Goal: Communication & Community: Answer question/provide support

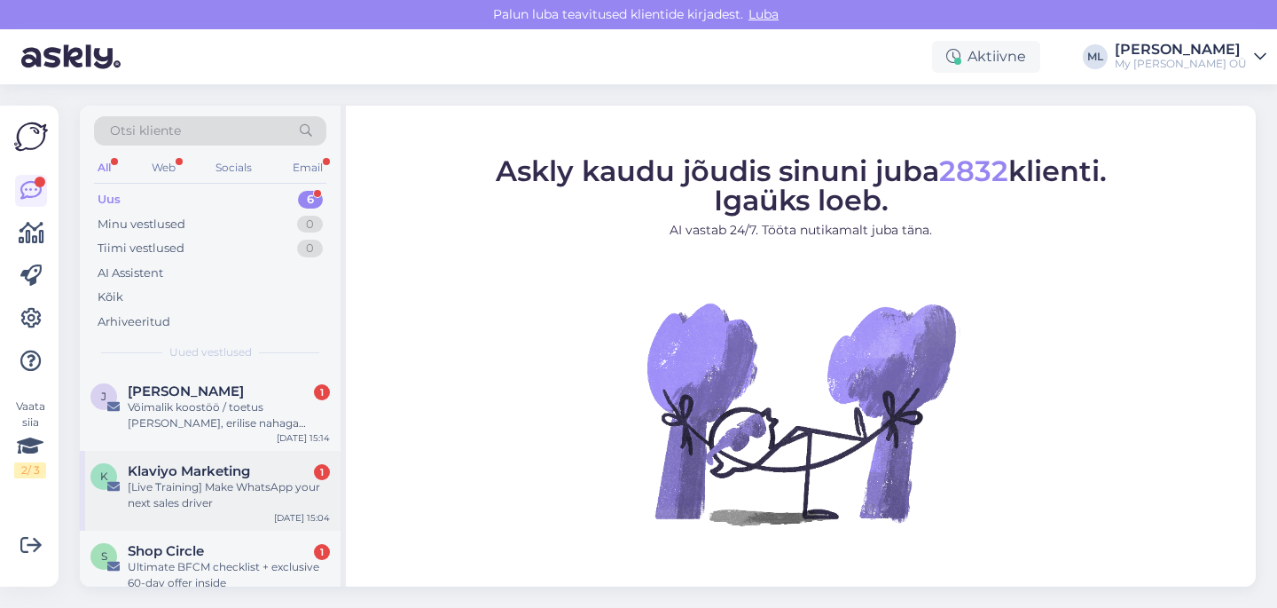
click at [249, 499] on div "[Live Training] Make WhatsApp your next sales driver" at bounding box center [229, 495] width 202 height 32
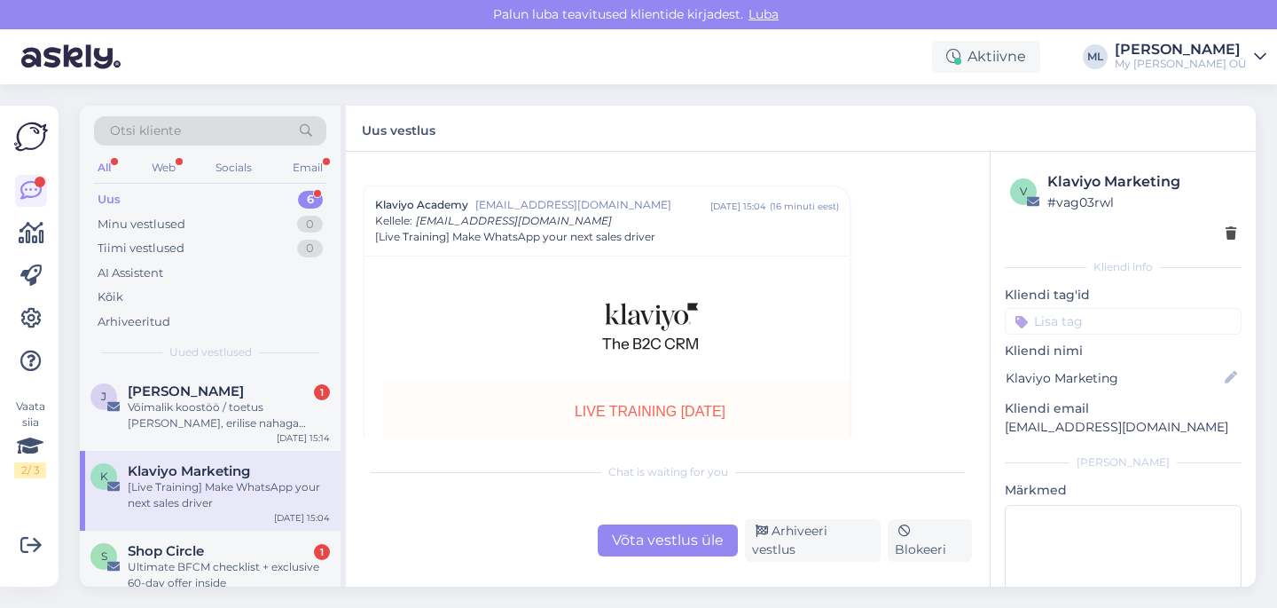
scroll to position [2945, 0]
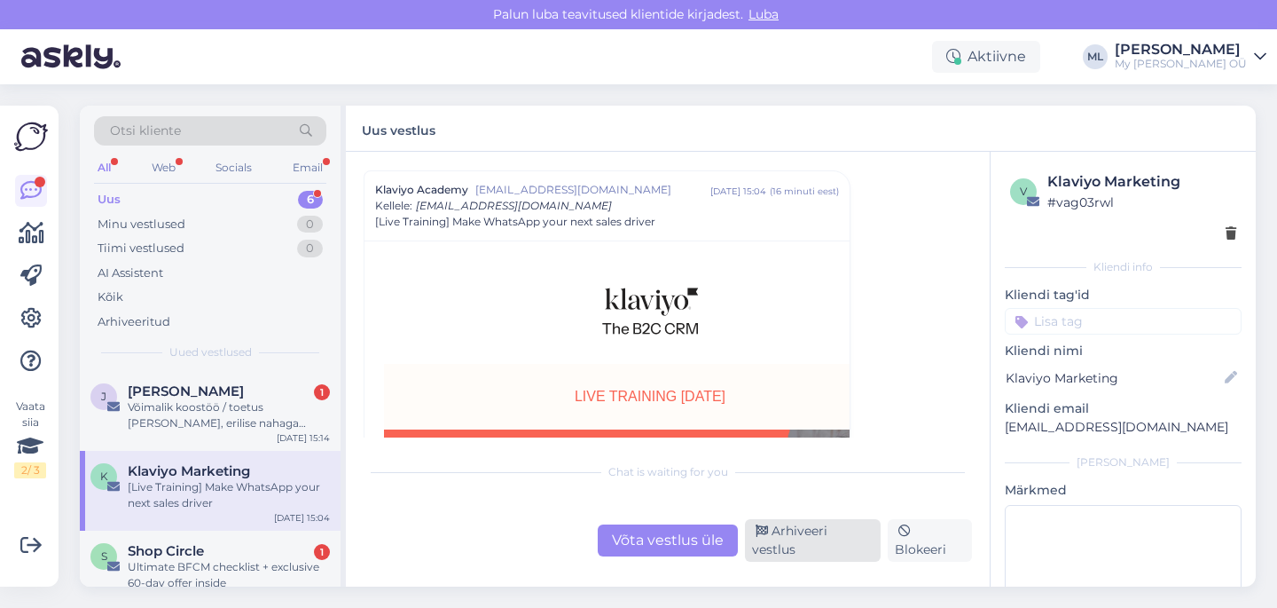
click at [796, 551] on div "Arhiveeri vestlus" at bounding box center [813, 540] width 136 height 43
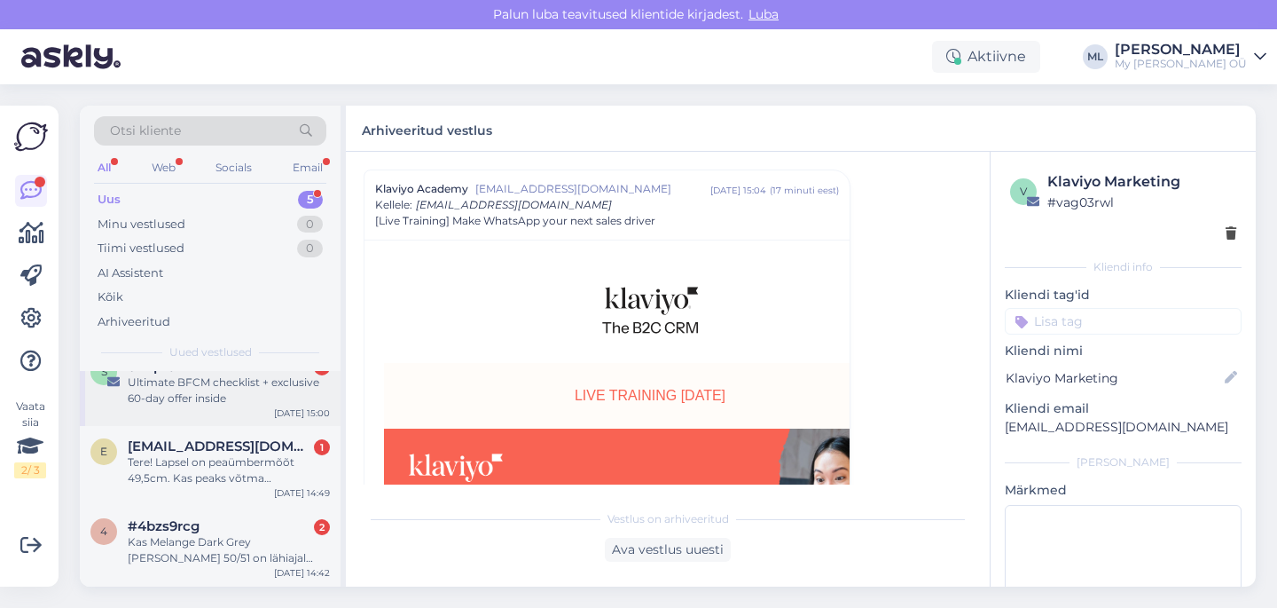
scroll to position [168, 0]
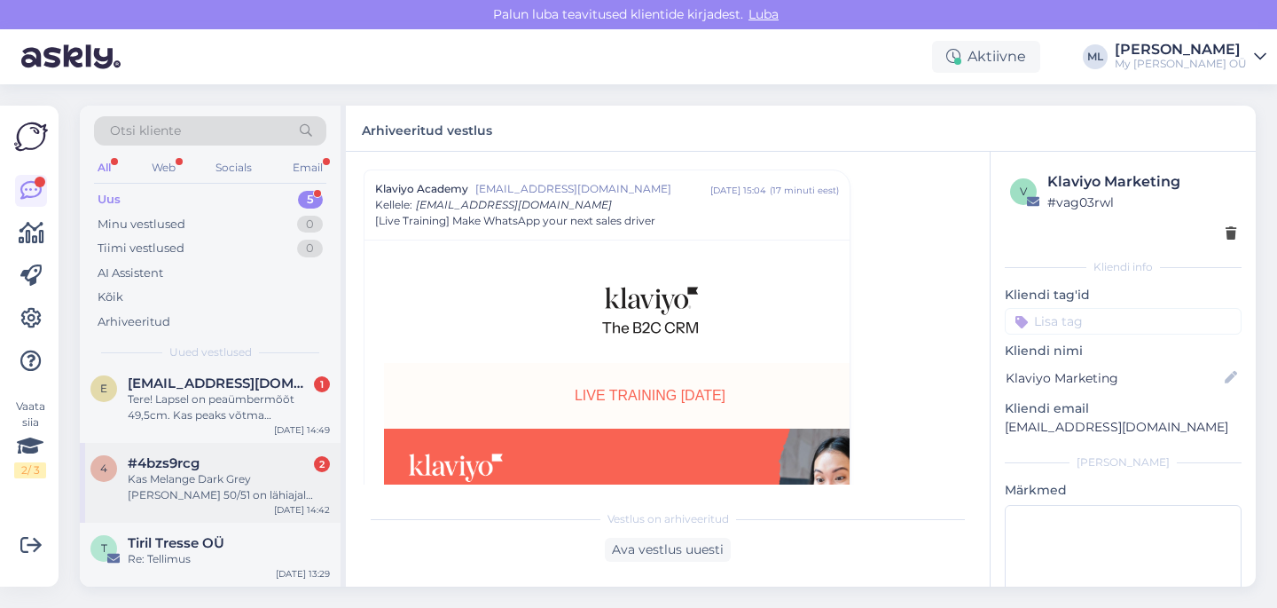
click at [193, 481] on div "Kas Melange Dark Grey [PERSON_NAME] 50/51 on lähiajal juurde tulemas?" at bounding box center [229, 487] width 202 height 32
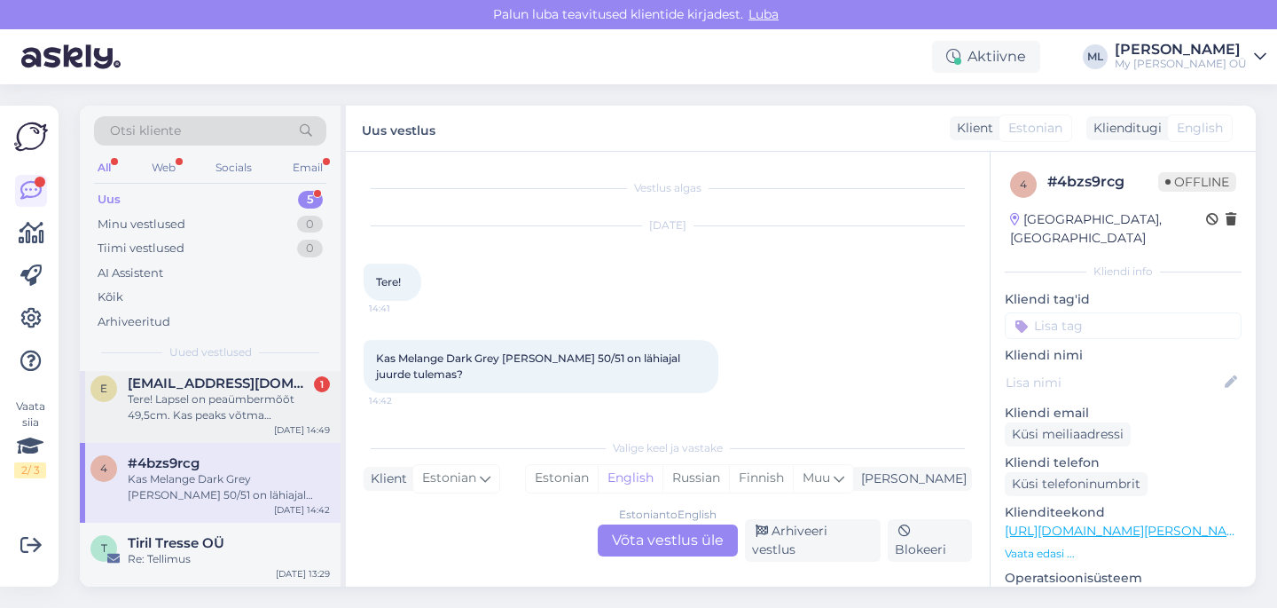
click at [196, 404] on div "Tere! Lapsel on peaümbermõõt 49,5cm. Kas peaks võtma meriinovoodriga tuukrimüts…" at bounding box center [229, 407] width 202 height 32
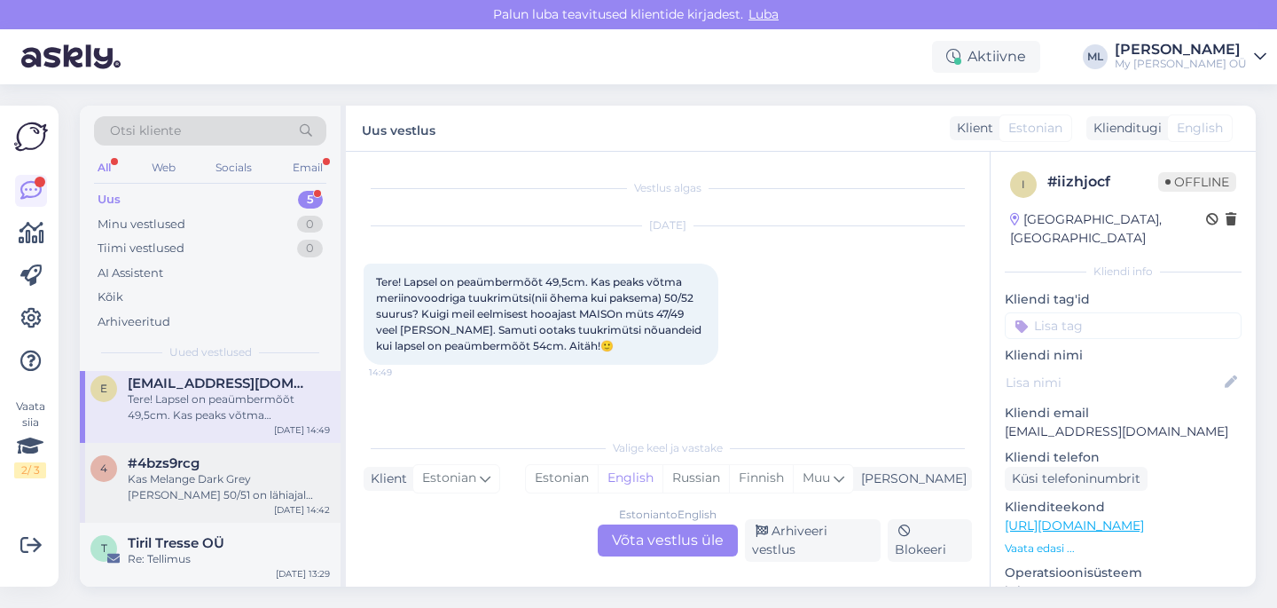
click at [199, 496] on div "Kas Melange Dark Grey [PERSON_NAME] 50/51 on lähiajal juurde tulemas?" at bounding box center [229, 487] width 202 height 32
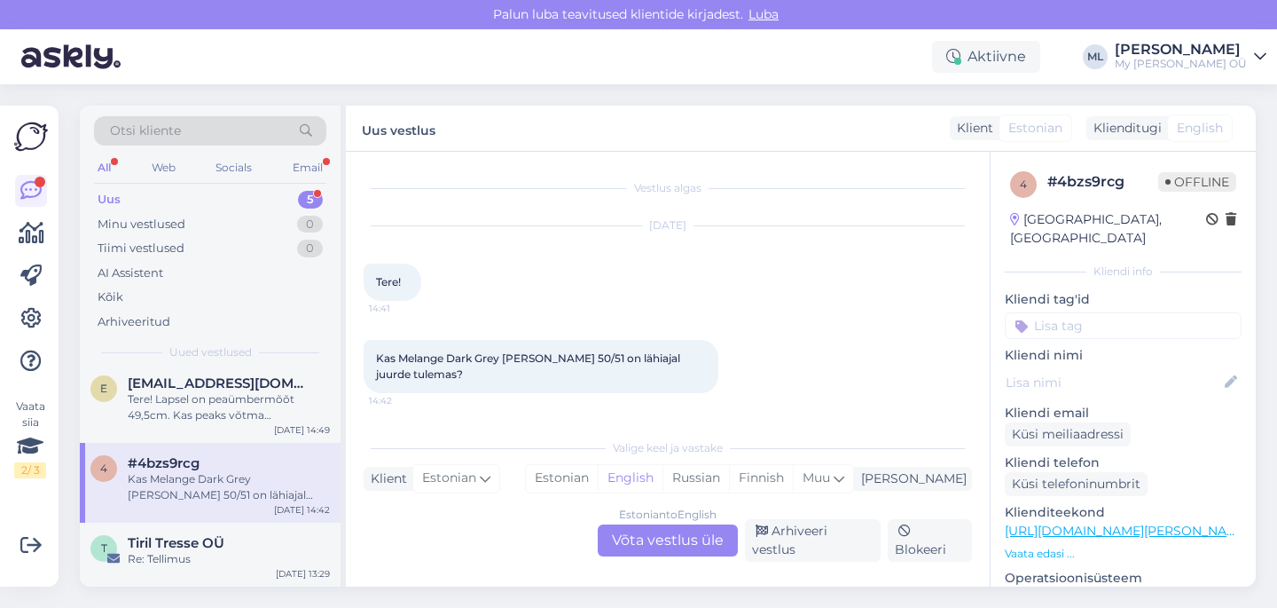
click at [105, 196] on div "Uus" at bounding box center [109, 200] width 23 height 18
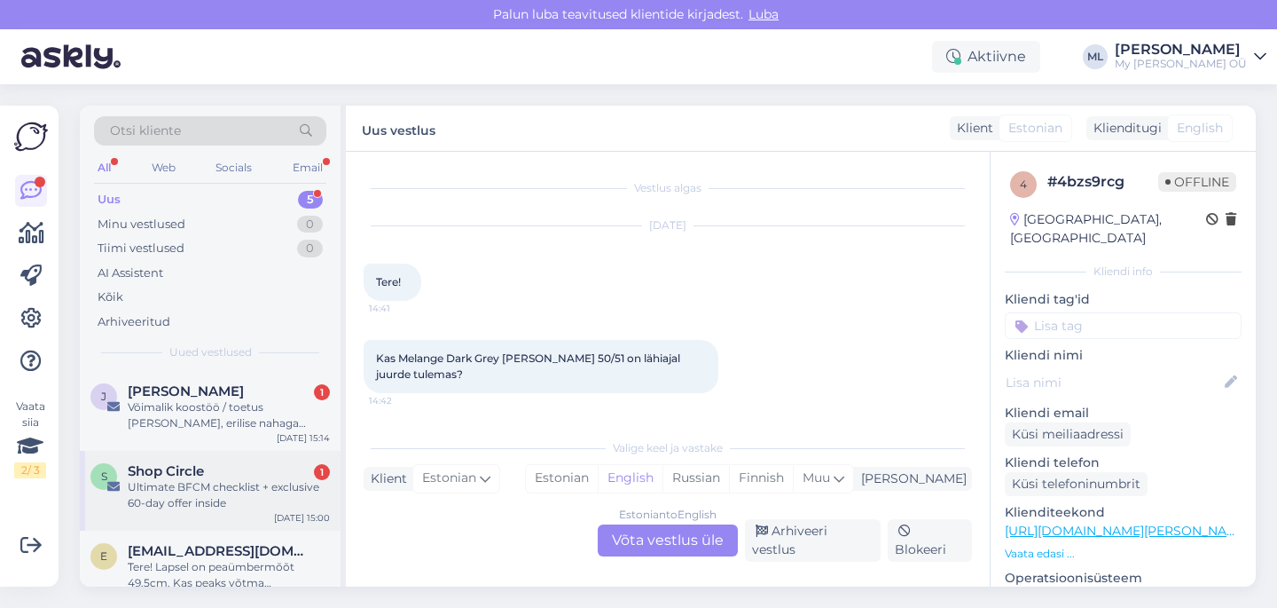
click at [168, 497] on div "Ultimate BFCM checklist + exclusive 60-day offer inside" at bounding box center [229, 495] width 202 height 32
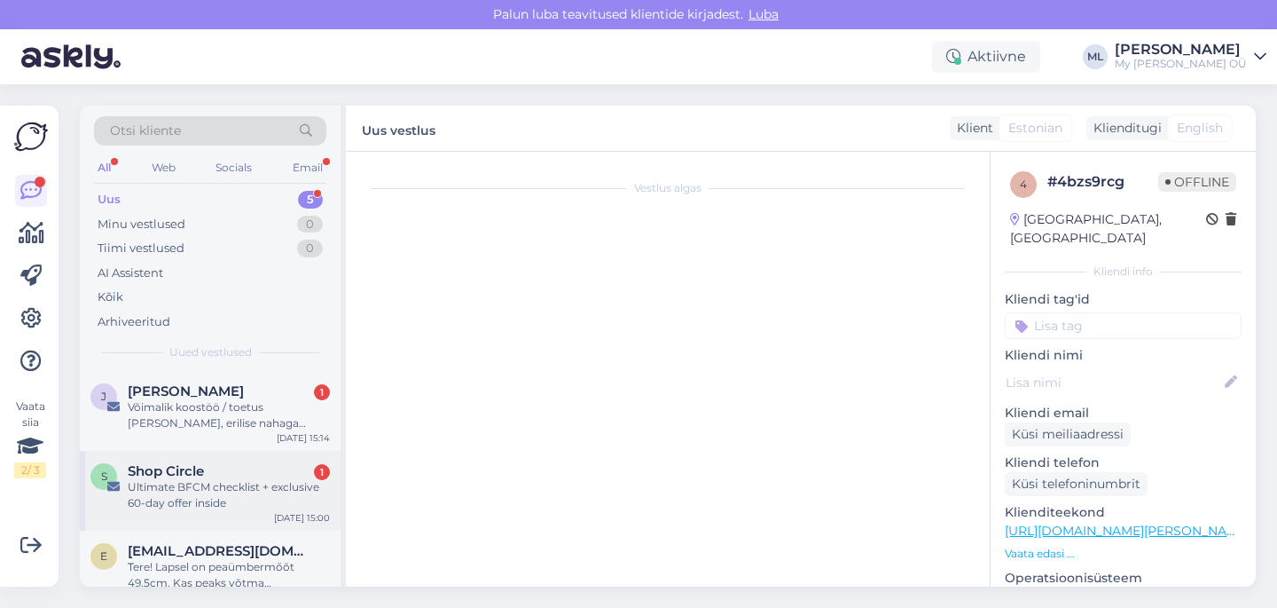
scroll to position [202, 0]
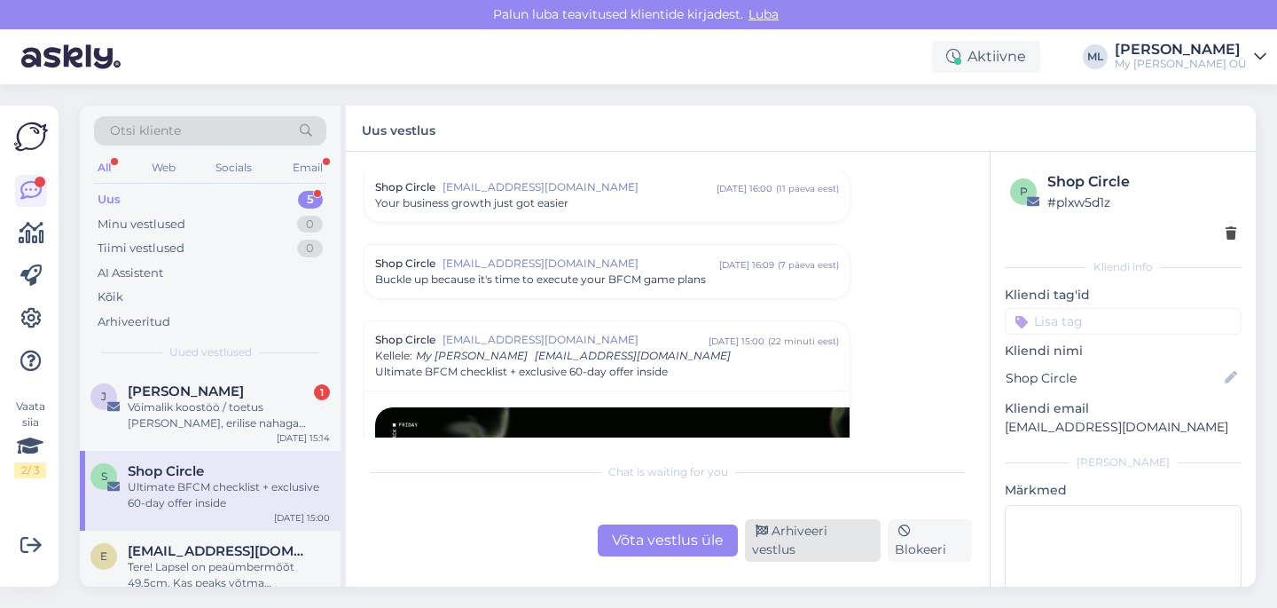
click at [781, 545] on div "Arhiveeri vestlus" at bounding box center [813, 540] width 136 height 43
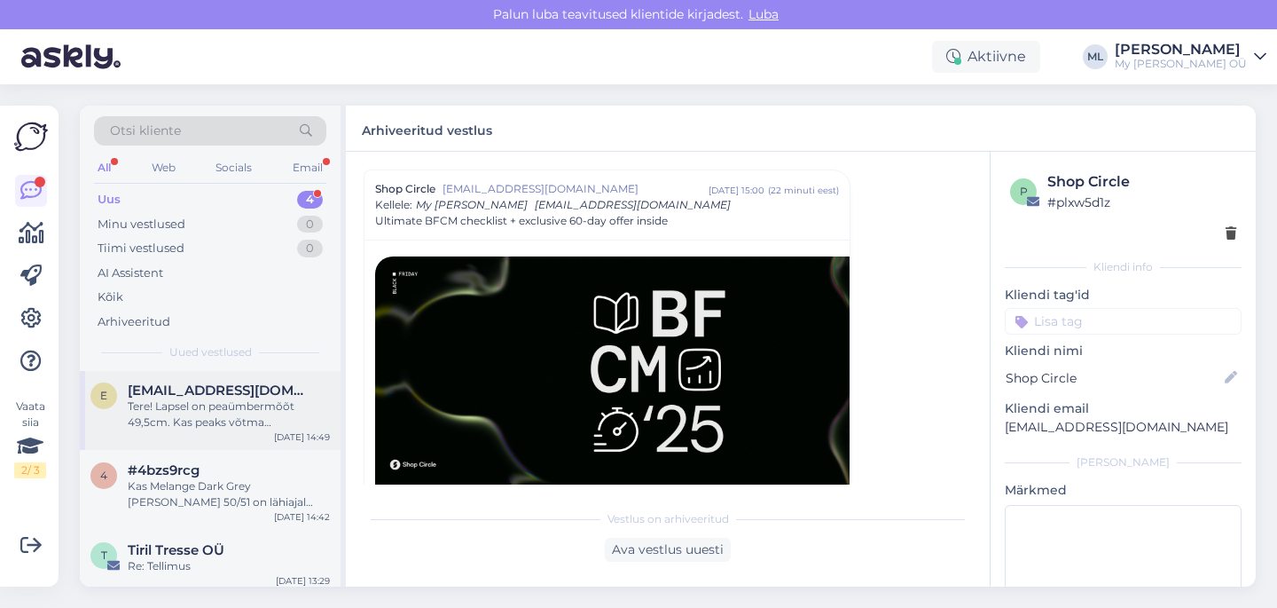
scroll to position [88, 0]
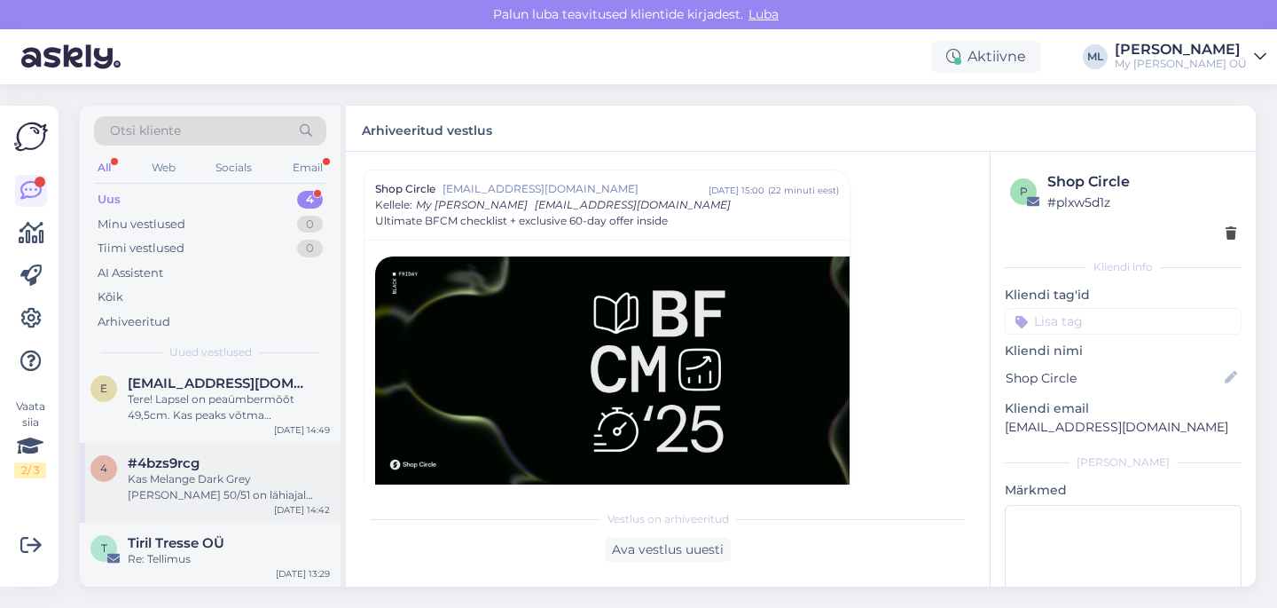
click at [176, 482] on div "Kas Melange Dark Grey [PERSON_NAME] 50/51 on lähiajal juurde tulemas?" at bounding box center [229, 487] width 202 height 32
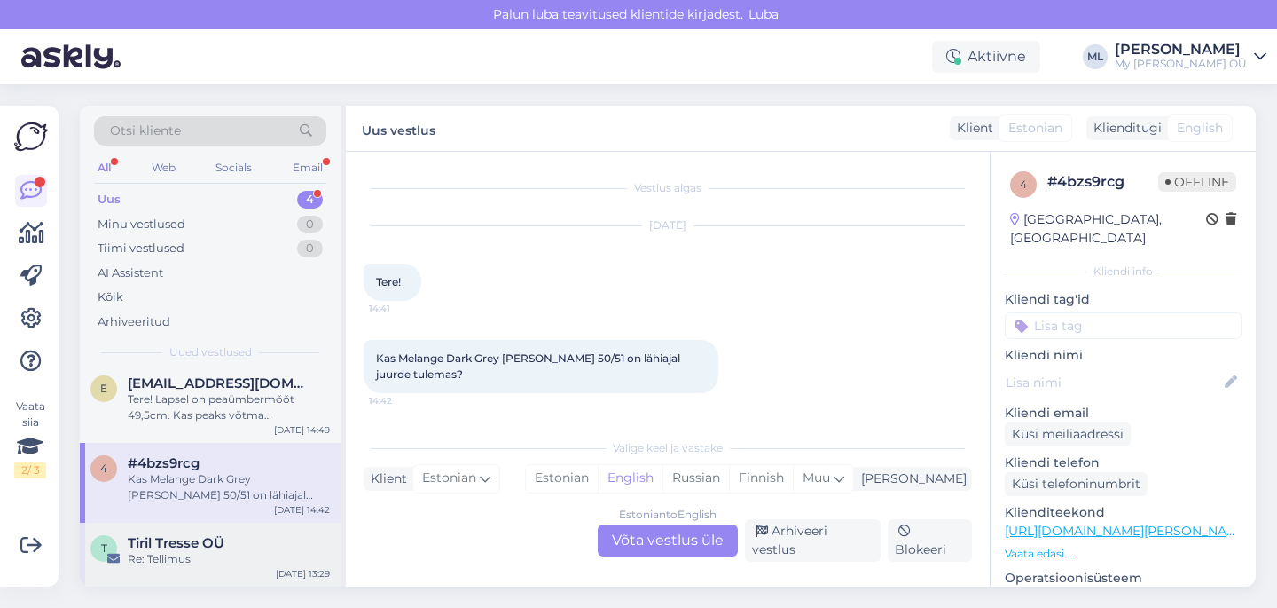
click at [156, 556] on div "Re: Tellimus" at bounding box center [229, 559] width 202 height 16
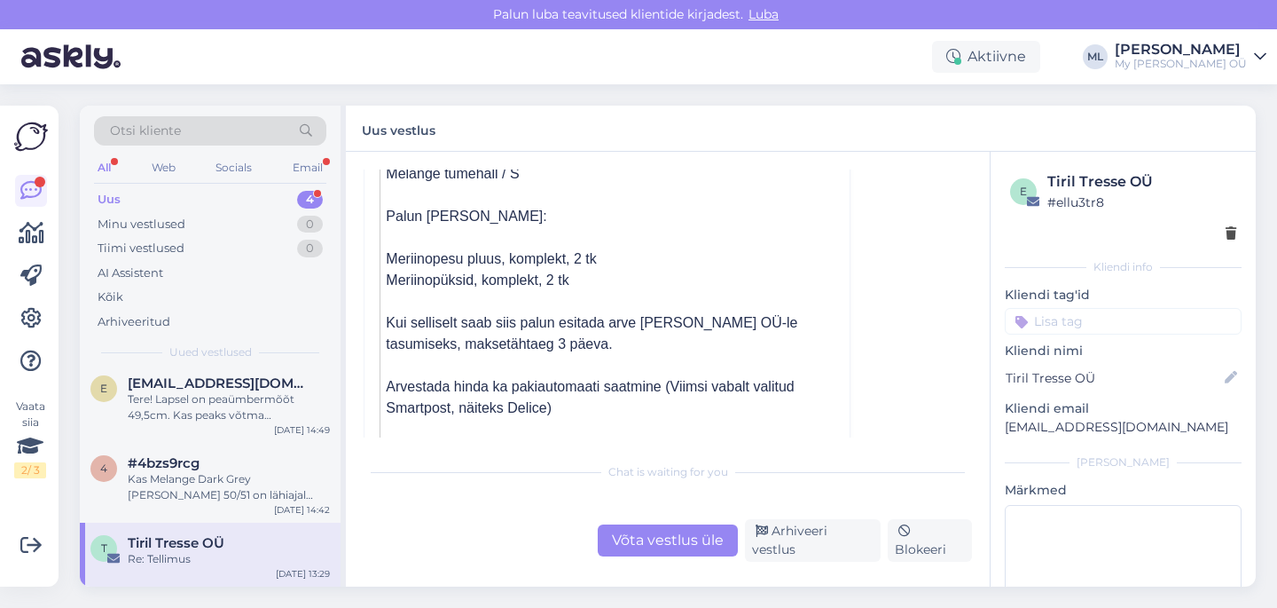
scroll to position [1232, 0]
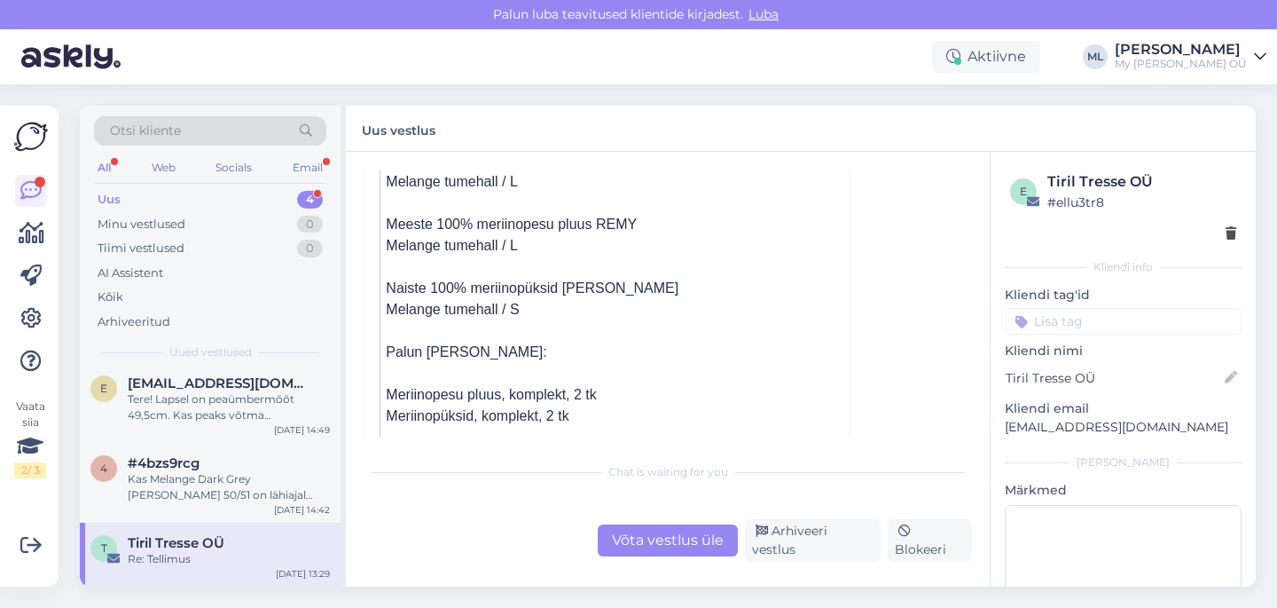
click at [658, 544] on div "Võta vestlus üle" at bounding box center [668, 540] width 140 height 32
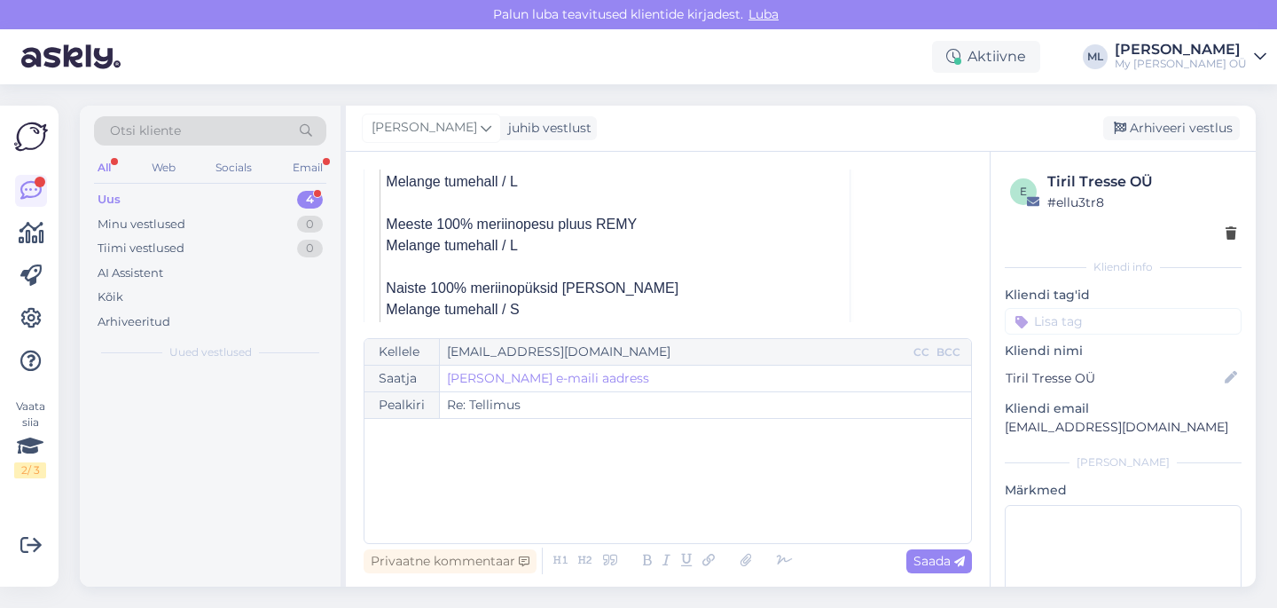
scroll to position [0, 0]
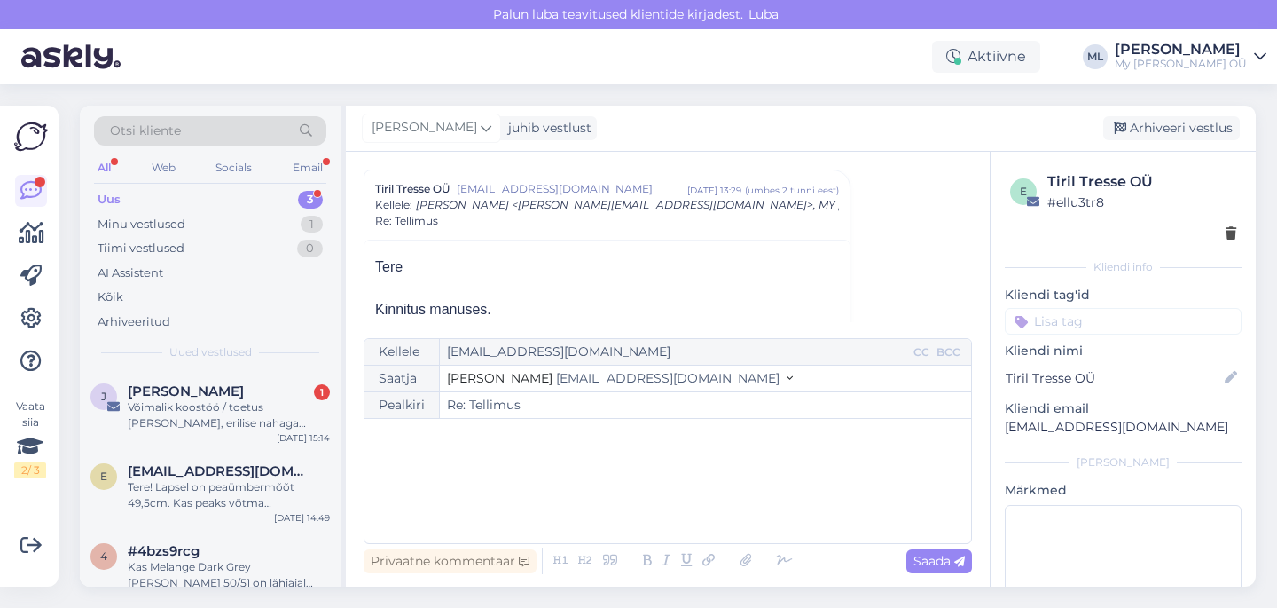
click at [556, 376] on span "[EMAIL_ADDRESS][DOMAIN_NAME]" at bounding box center [667, 378] width 223 height 16
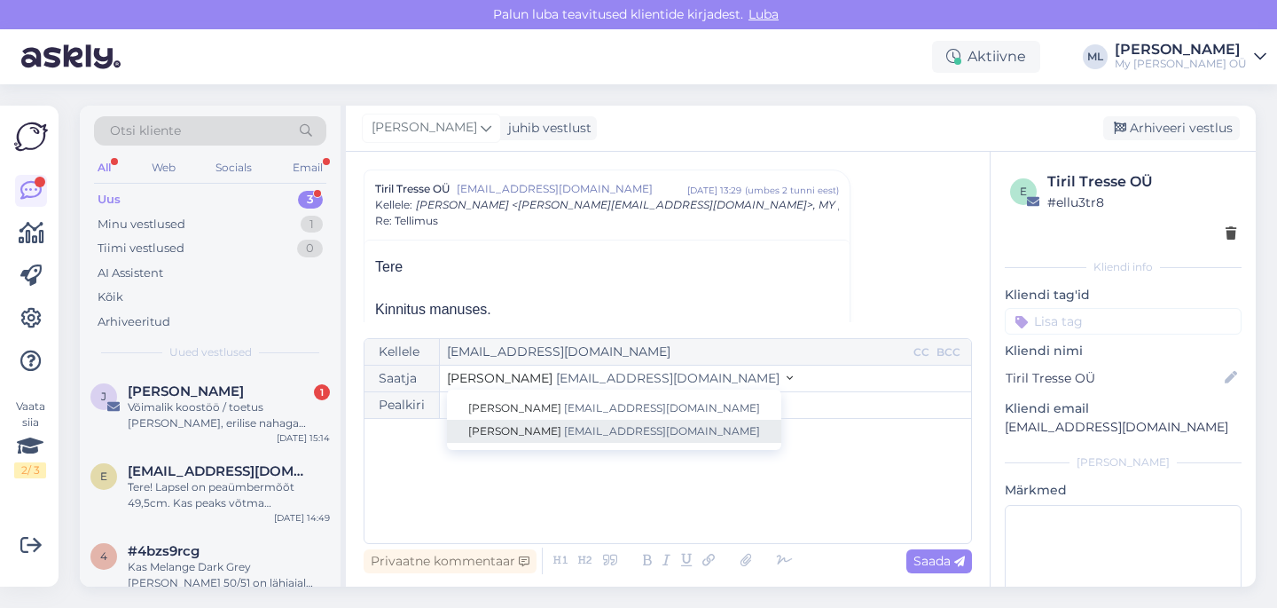
click at [564, 430] on span "[EMAIL_ADDRESS][DOMAIN_NAME]" at bounding box center [662, 430] width 196 height 13
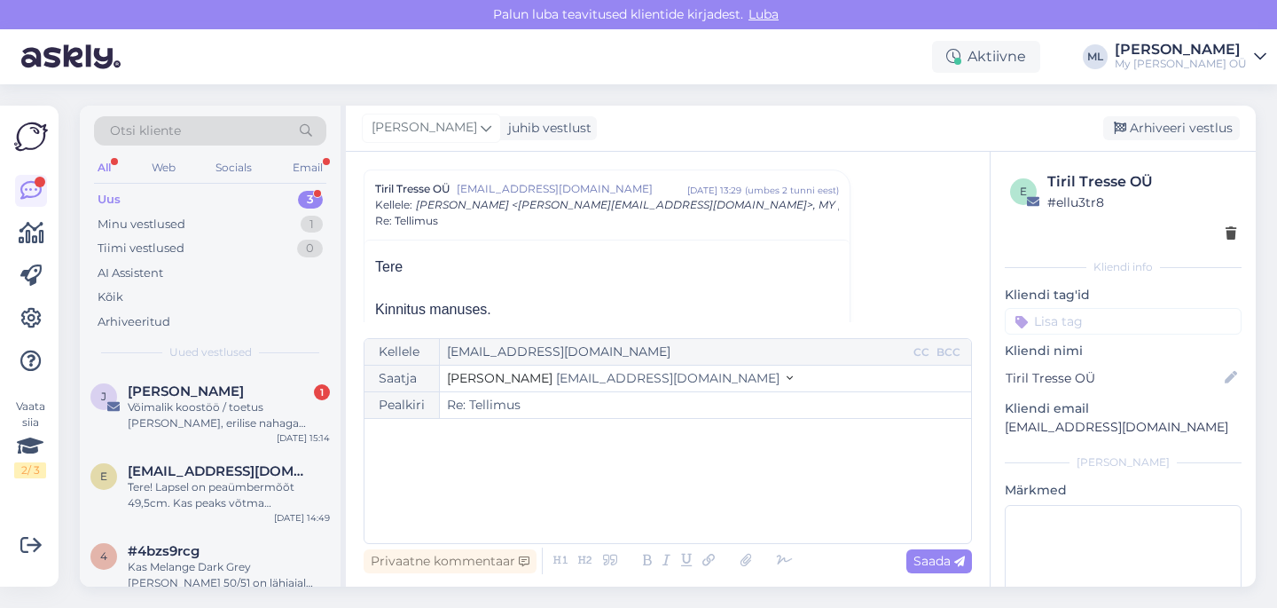
click at [405, 476] on div "﻿" at bounding box center [667, 480] width 589 height 106
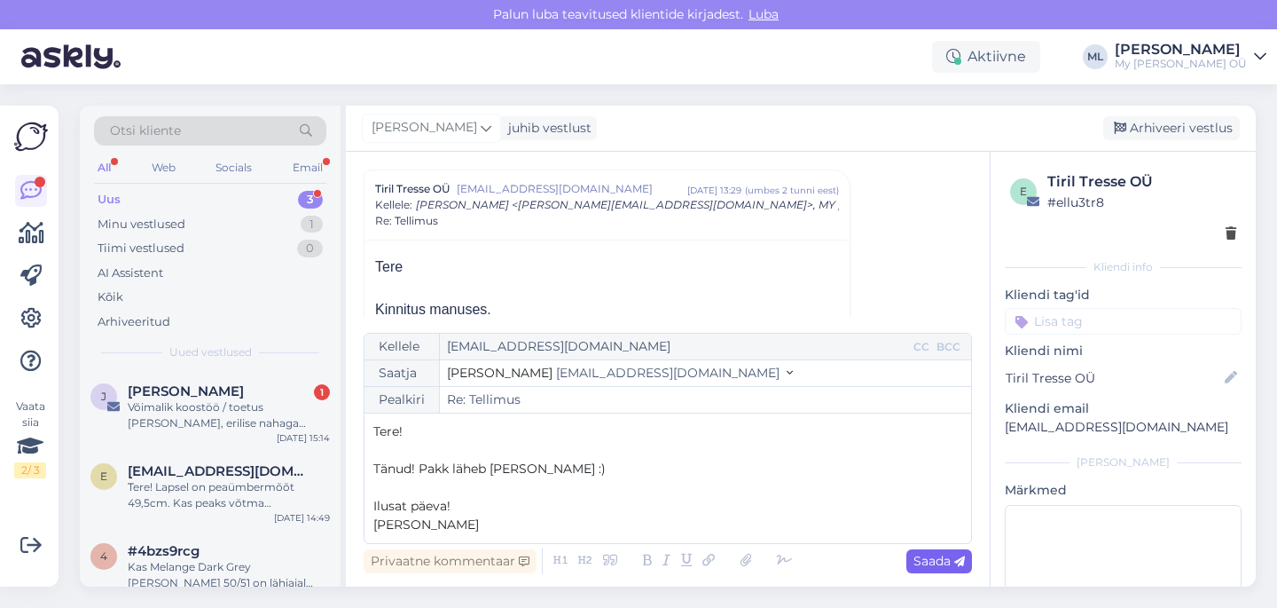
click at [921, 561] on span "Saada" at bounding box center [938, 561] width 51 height 16
type input "Re: Re: Tellimus"
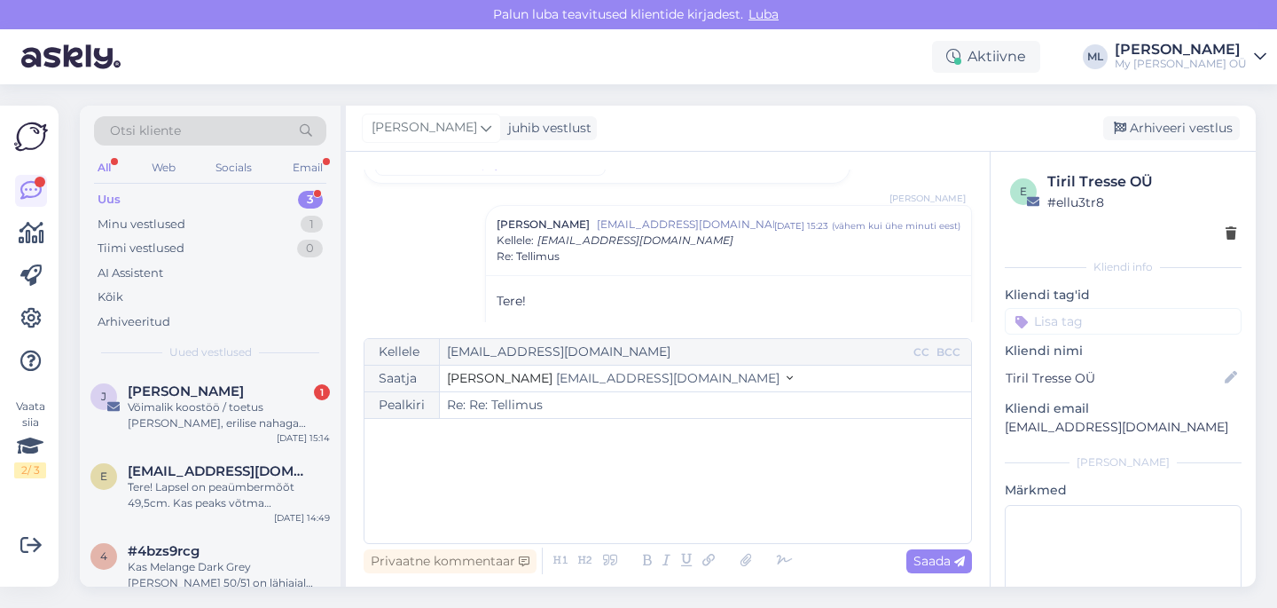
scroll to position [2084, 0]
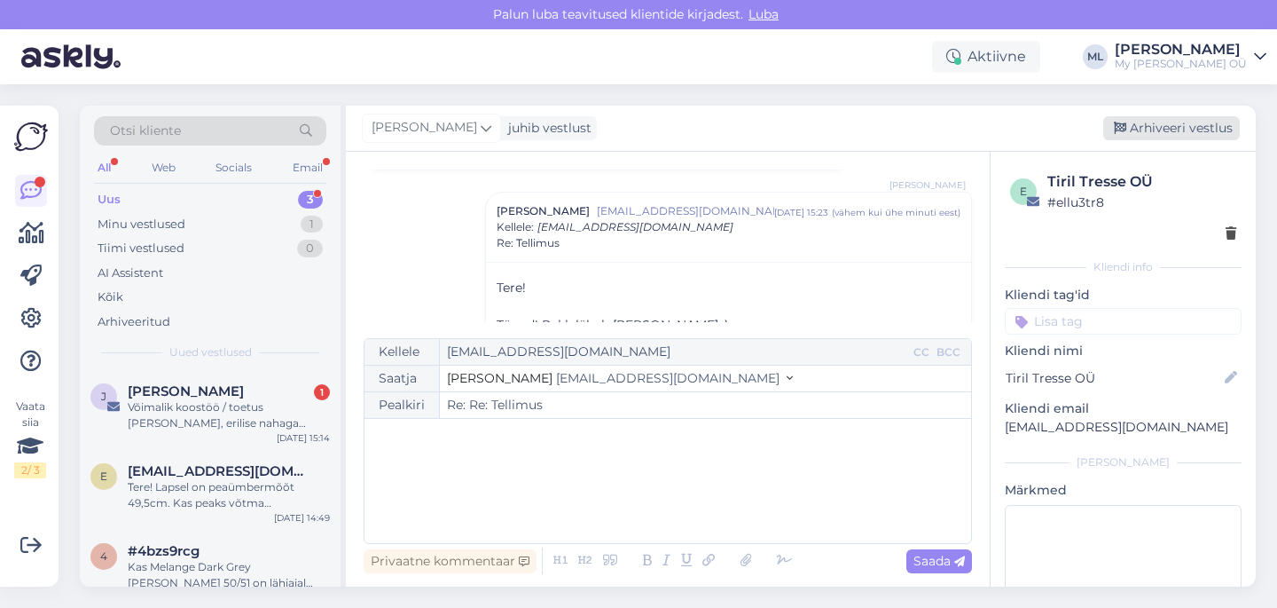
click at [1134, 131] on div "Arhiveeri vestlus" at bounding box center [1171, 128] width 137 height 24
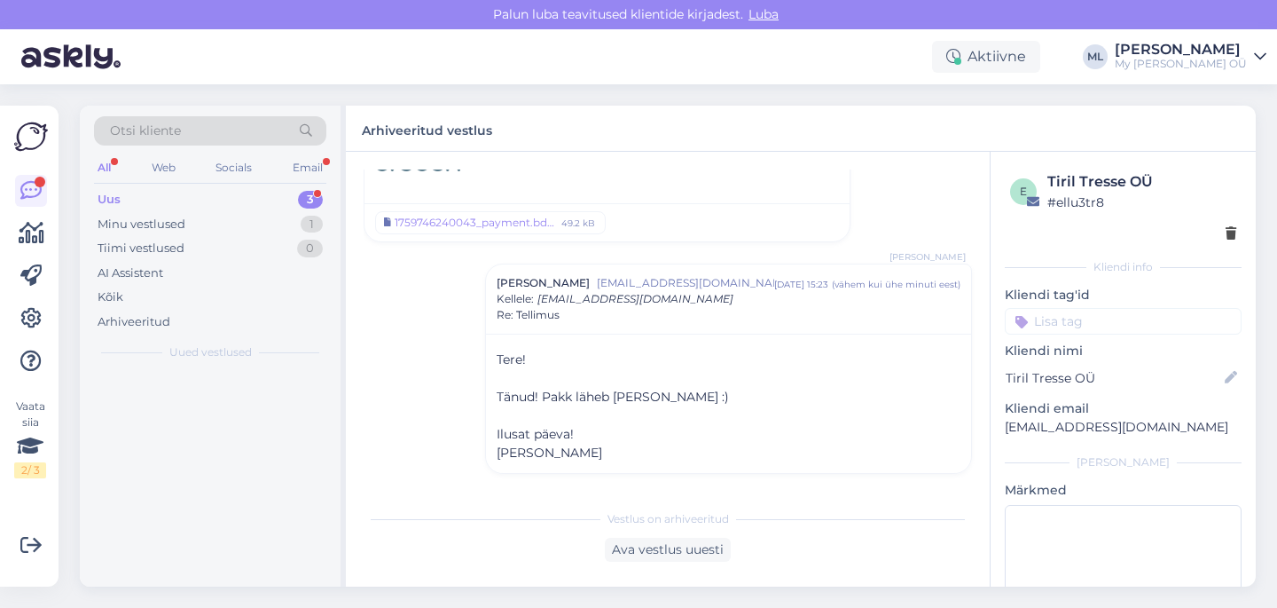
scroll to position [1922, 0]
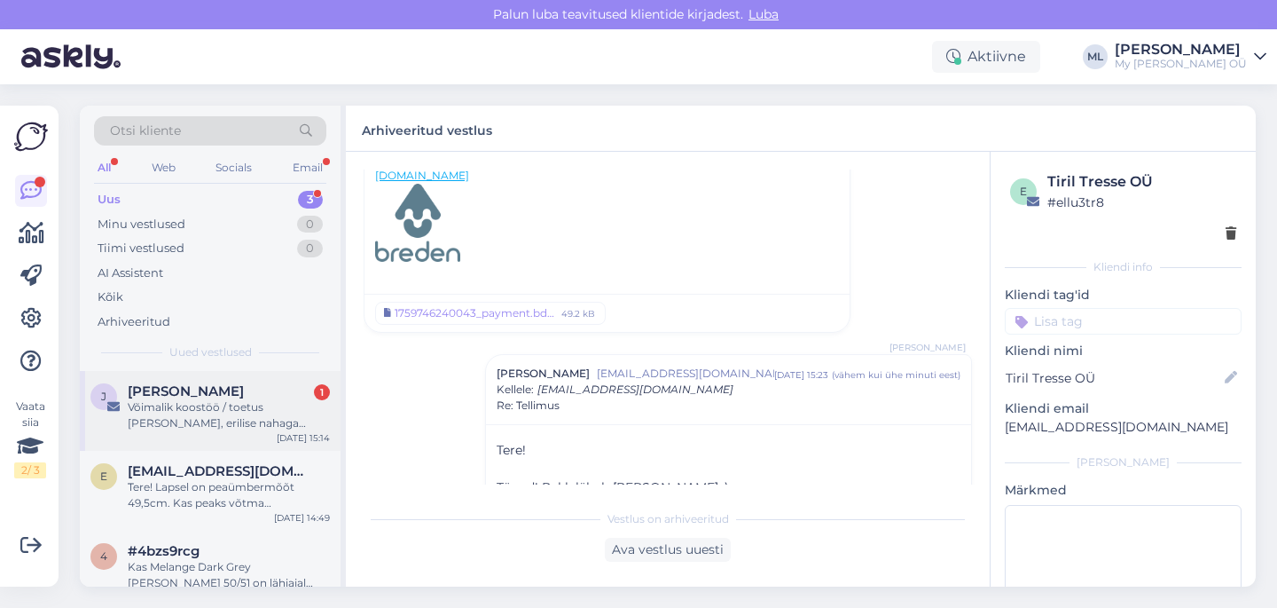
click at [169, 410] on div "Võimalik koostöö / toetus [PERSON_NAME], erilise nahaga lapsele." at bounding box center [229, 415] width 202 height 32
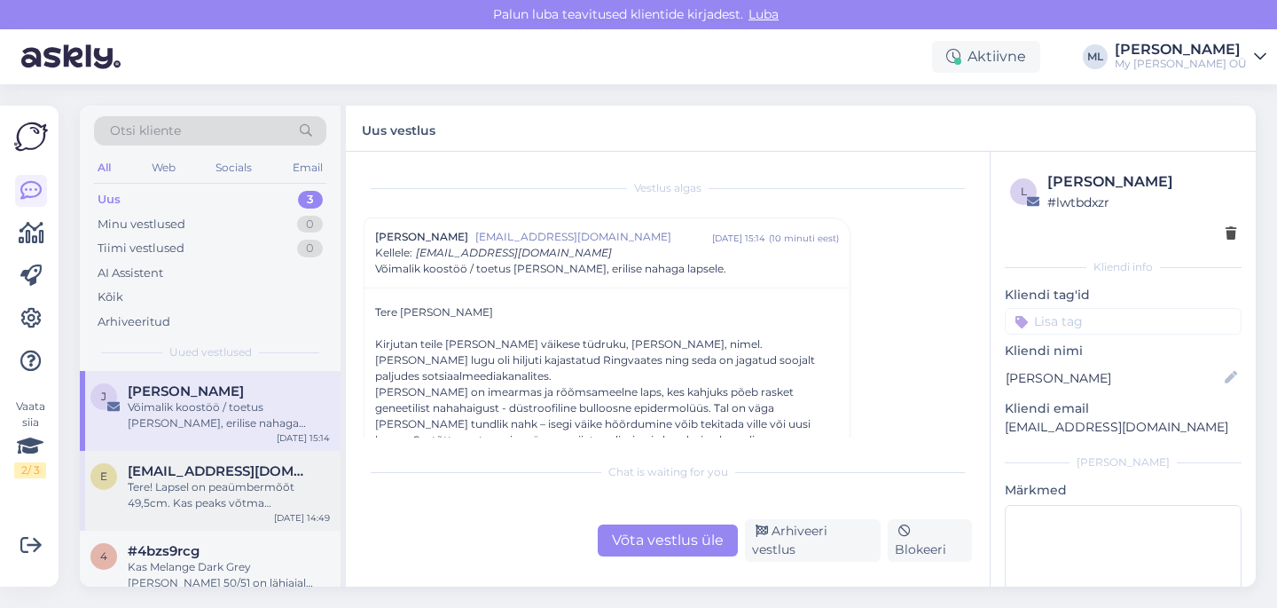
scroll to position [24, 0]
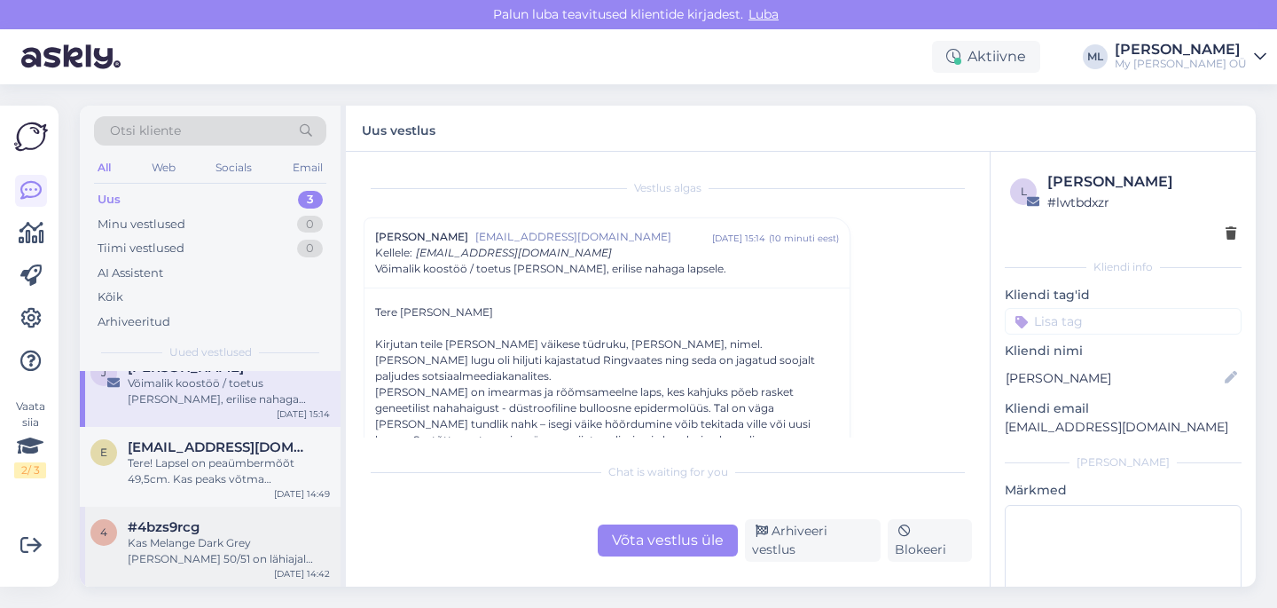
click at [200, 520] on div "#4bzs9rcg" at bounding box center [229, 527] width 202 height 16
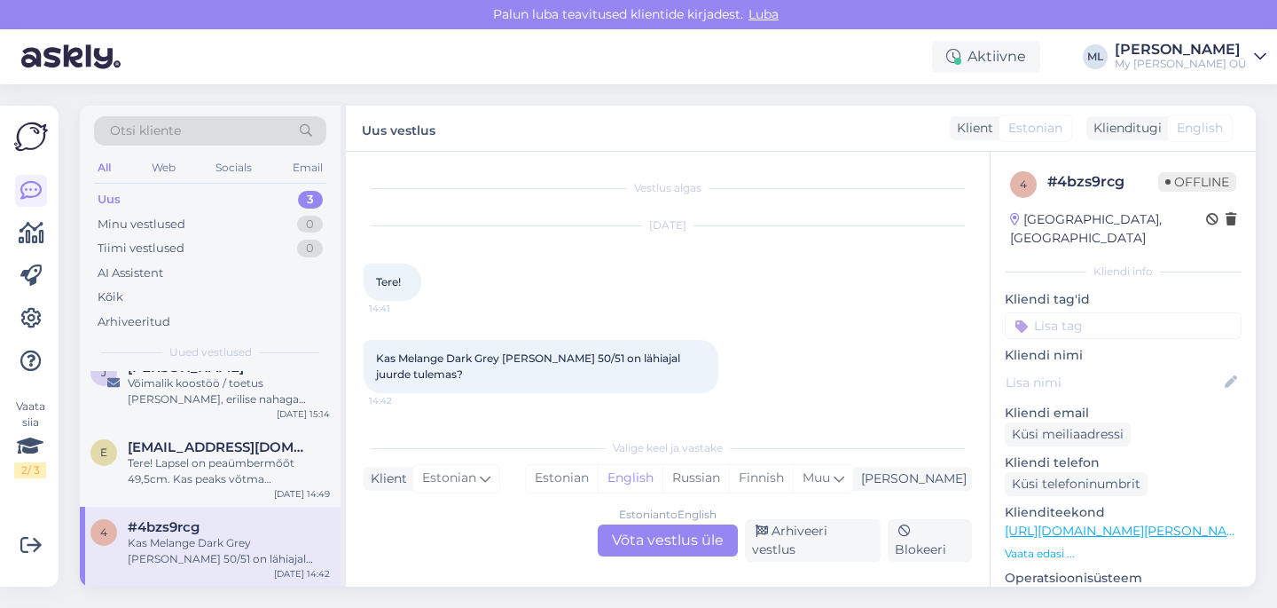
click at [717, 533] on div "Estonian to English Võta vestlus üle" at bounding box center [668, 540] width 140 height 32
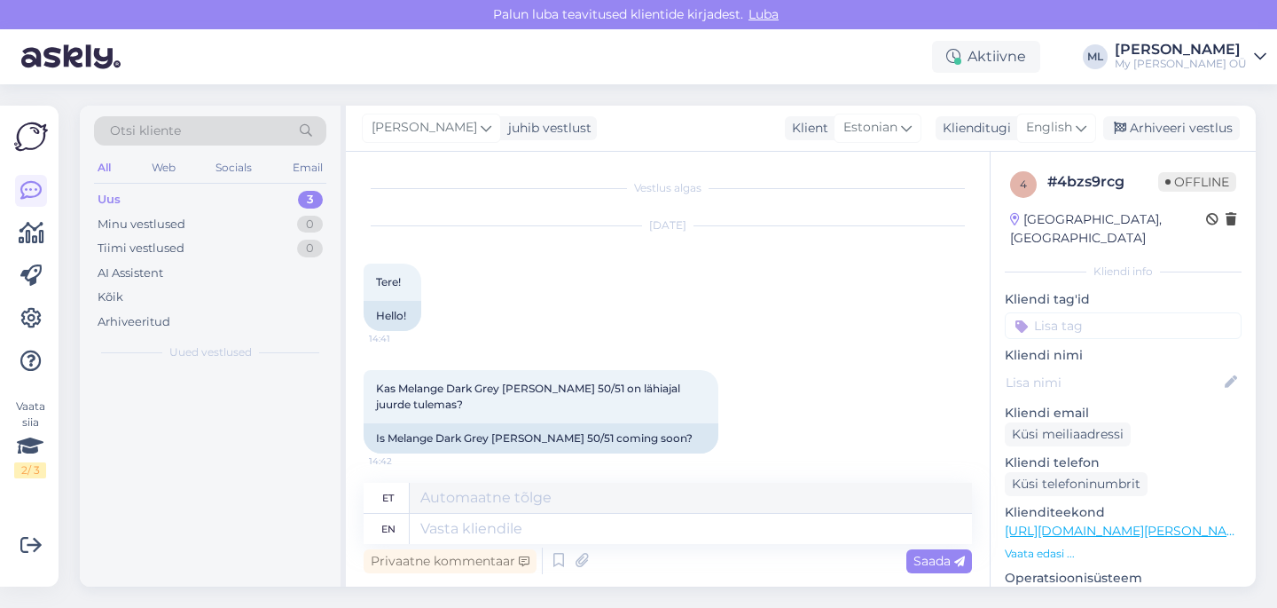
scroll to position [0, 0]
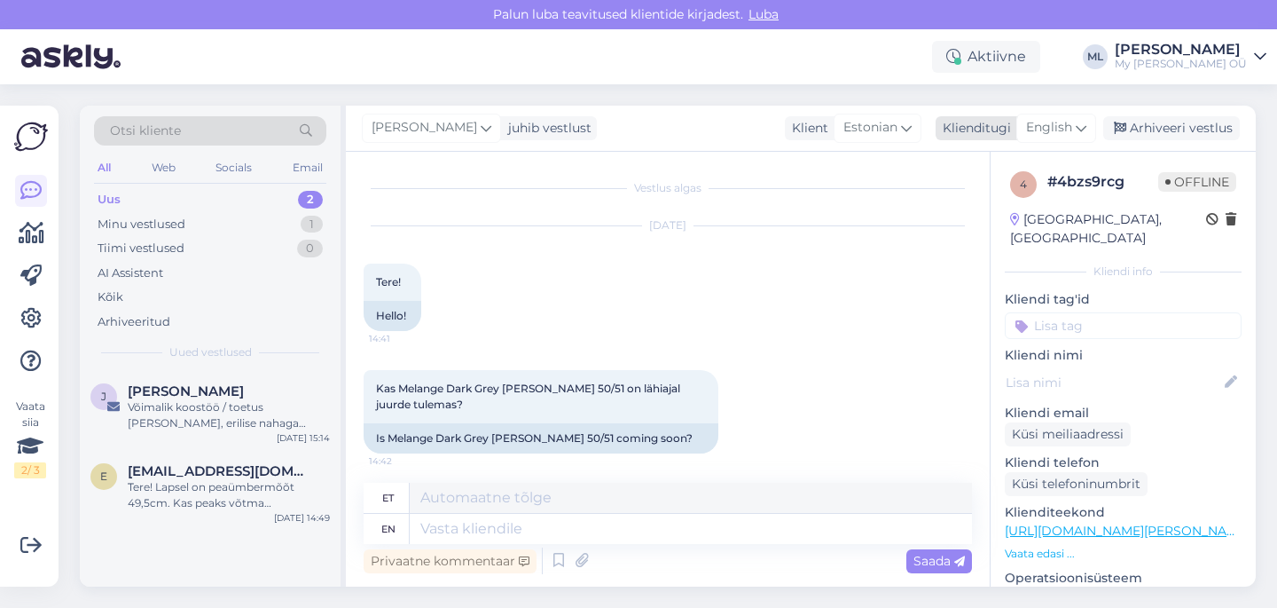
click at [1083, 135] on icon at bounding box center [1081, 128] width 11 height 20
type input "est"
click at [945, 209] on link "Estonian" at bounding box center [1016, 206] width 195 height 28
click at [491, 525] on textarea at bounding box center [668, 524] width 608 height 37
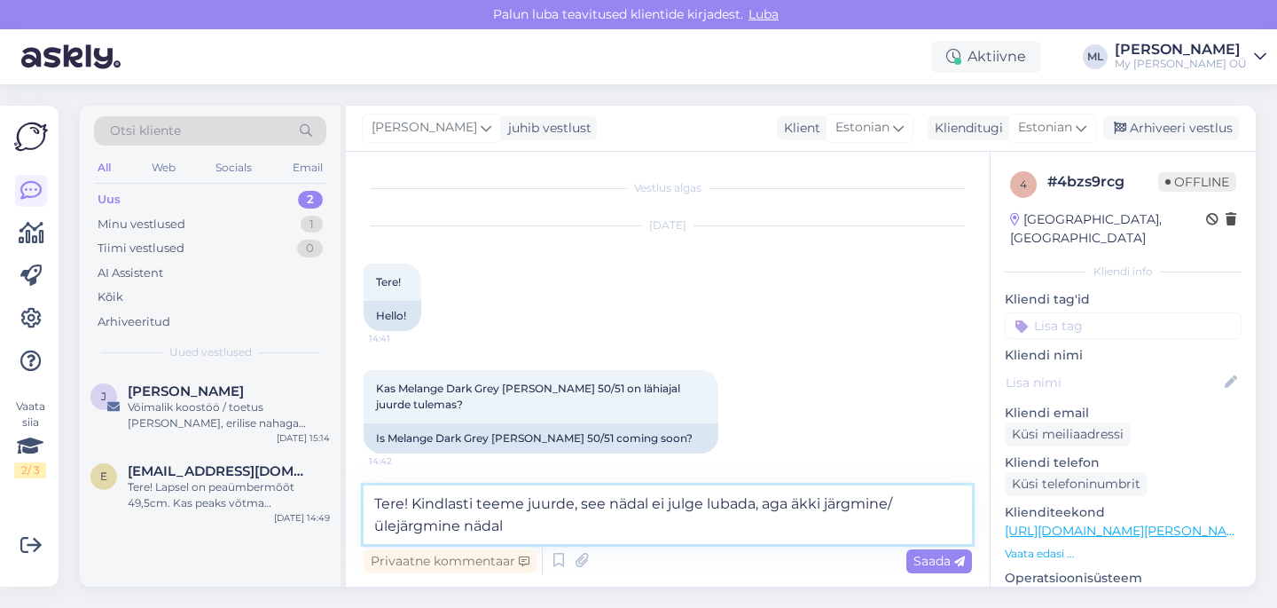
click at [631, 530] on textarea "Tere! Kindlasti teeme juurde, see nädal ei julge lubada, aga äkki järgmine/ülej…" at bounding box center [668, 514] width 608 height 59
type textarea "Tere! Kindlasti teeme juurde, see nädal ei julge lubada, aga äkki järgmine/ülej…"
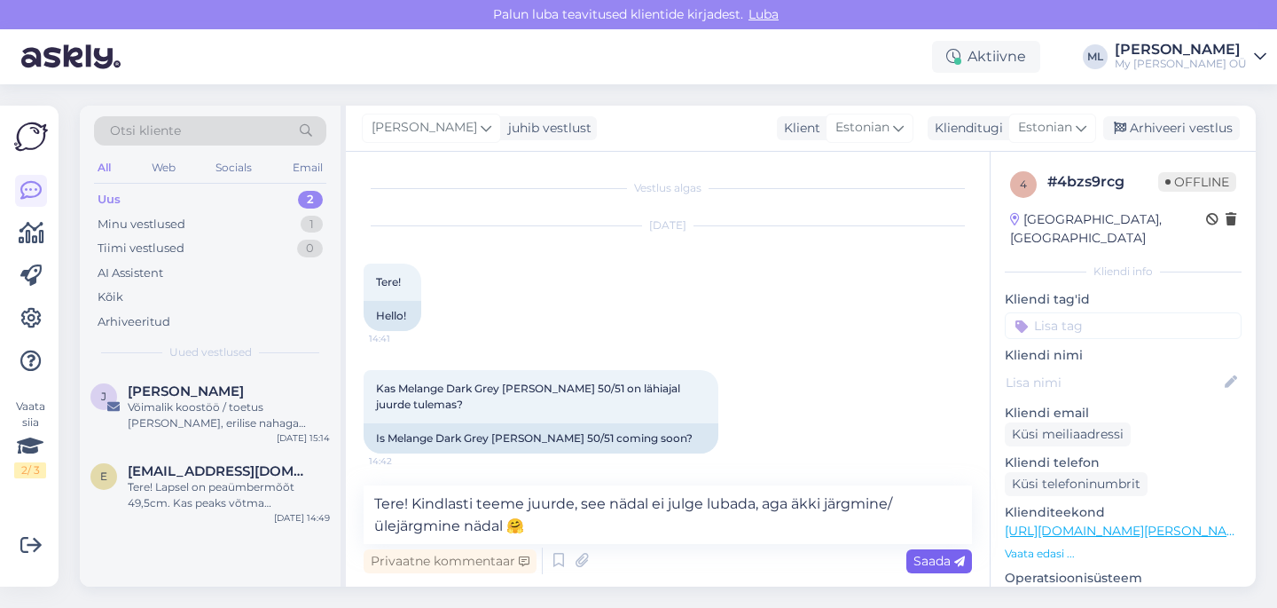
click at [934, 562] on span "Saada" at bounding box center [938, 561] width 51 height 16
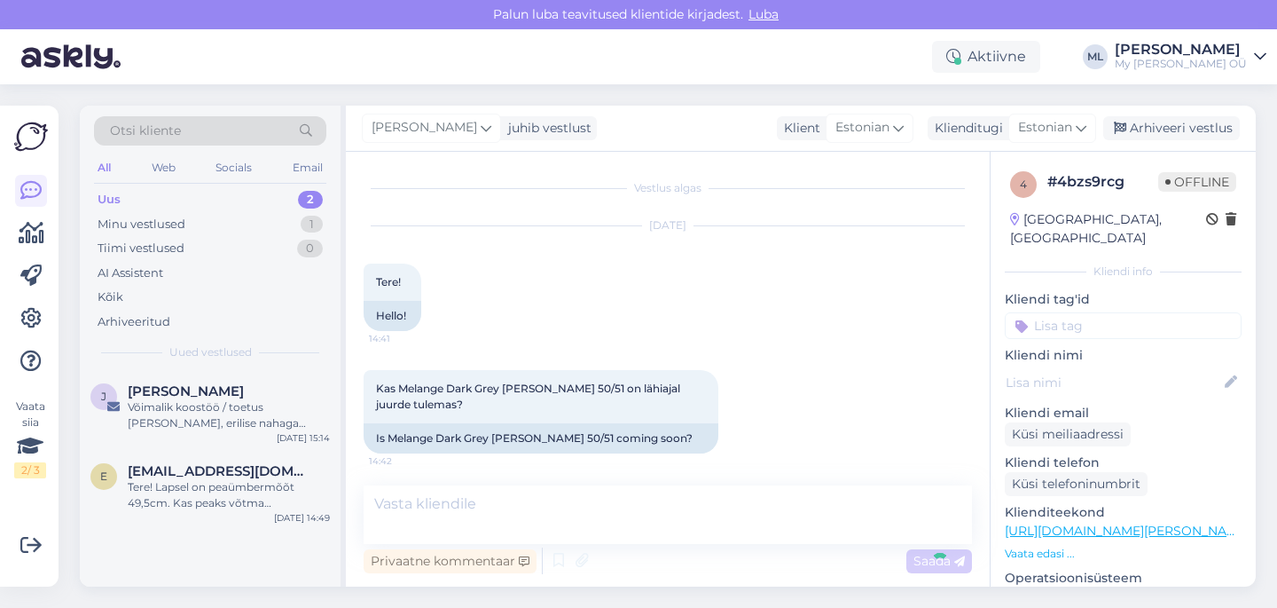
scroll to position [74, 0]
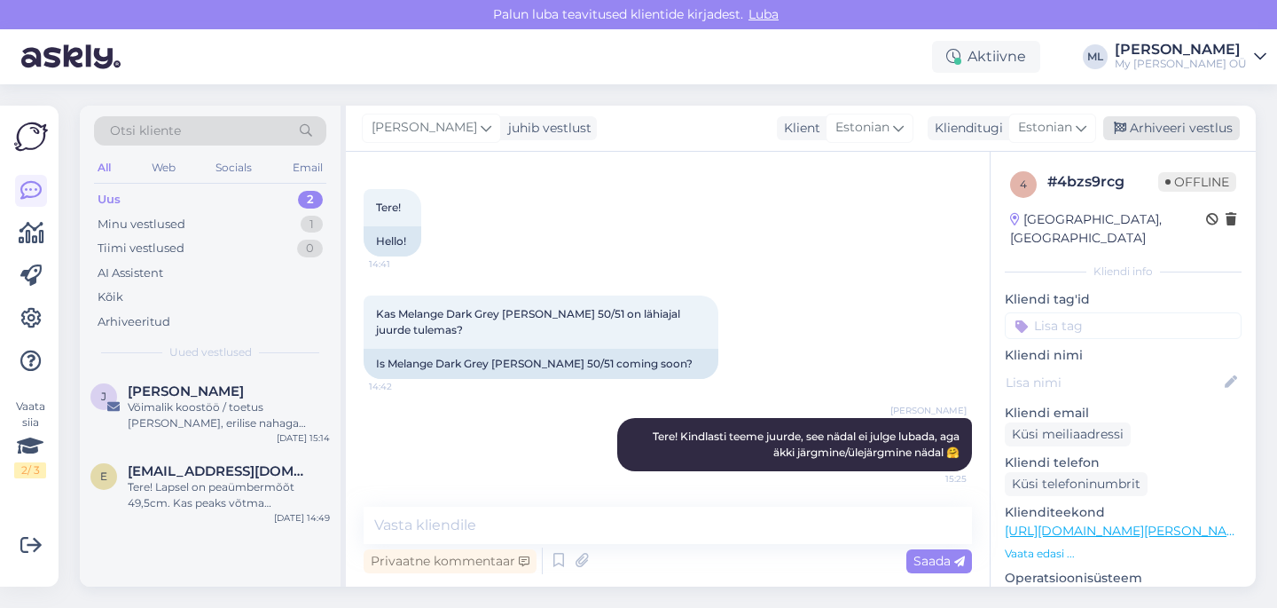
click at [1141, 130] on div "Arhiveeri vestlus" at bounding box center [1171, 128] width 137 height 24
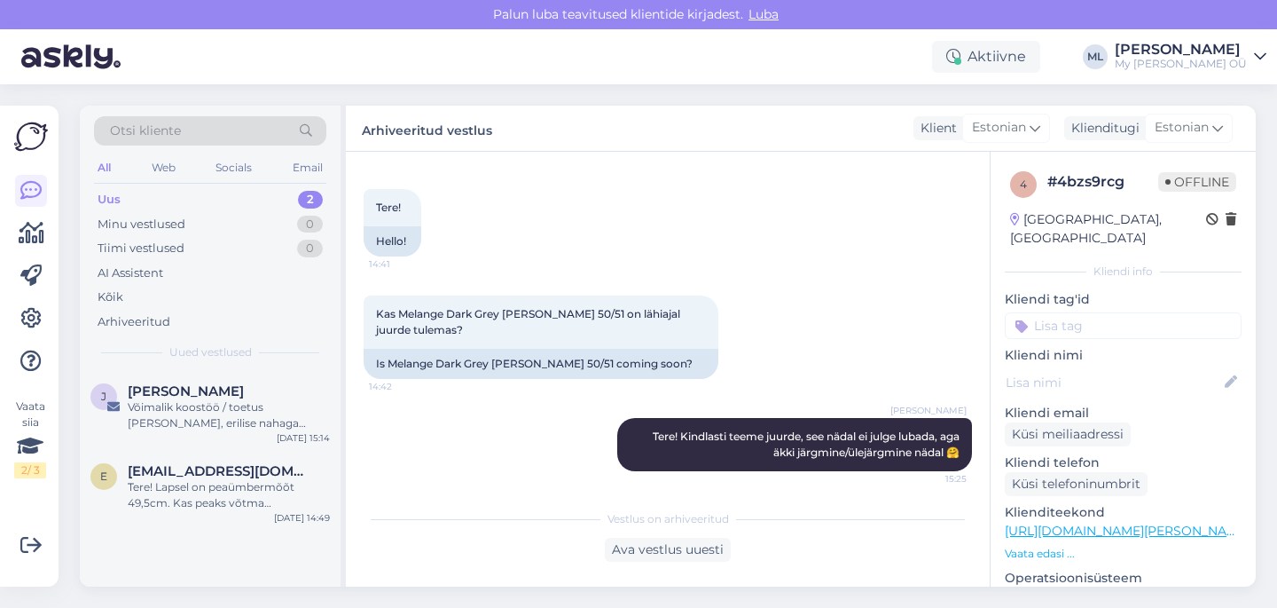
scroll to position [81, 0]
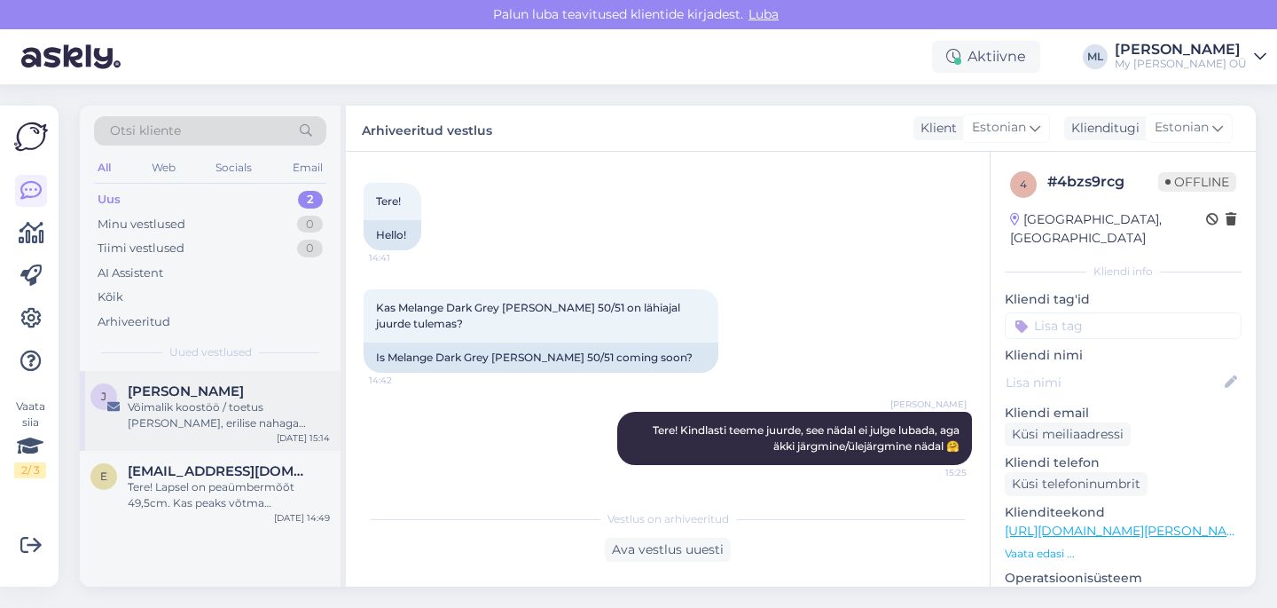
click at [180, 400] on div "Võimalik koostöö / toetus [PERSON_NAME], erilise nahaga lapsele." at bounding box center [229, 415] width 202 height 32
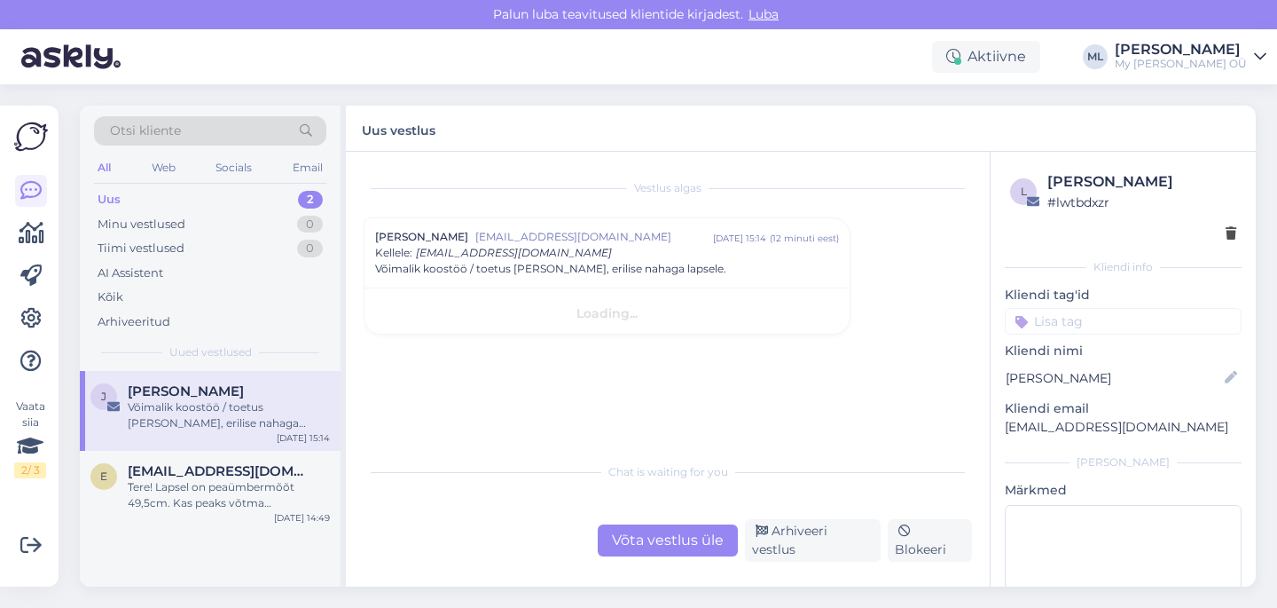
scroll to position [0, 0]
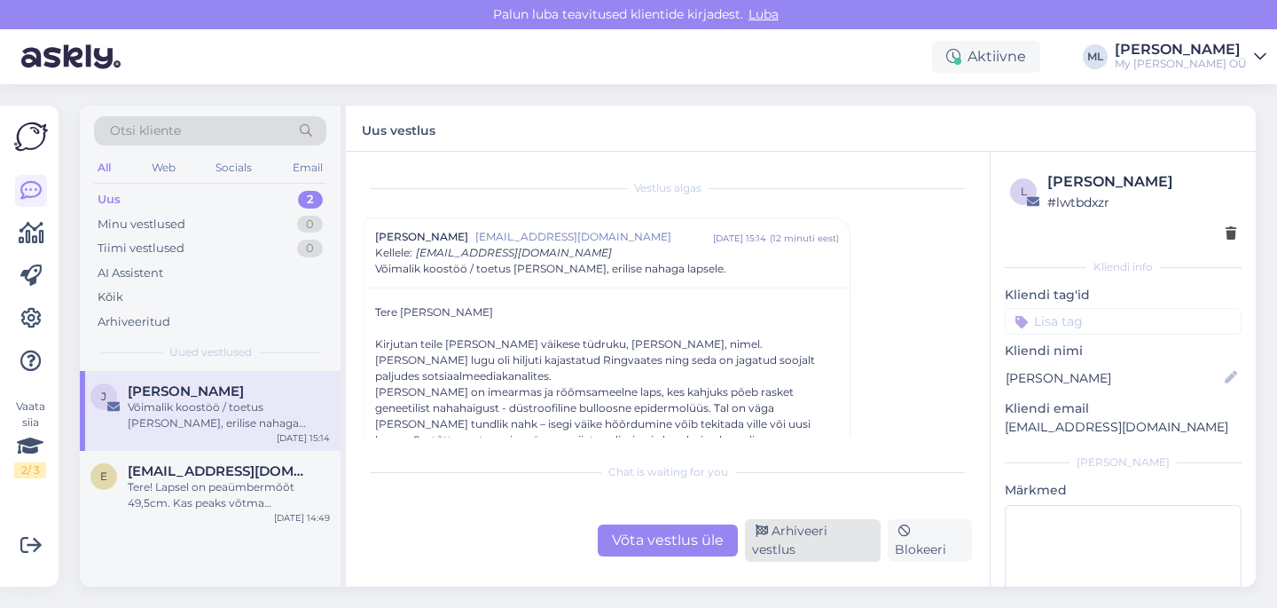
click at [829, 546] on div "Arhiveeri vestlus" at bounding box center [813, 540] width 136 height 43
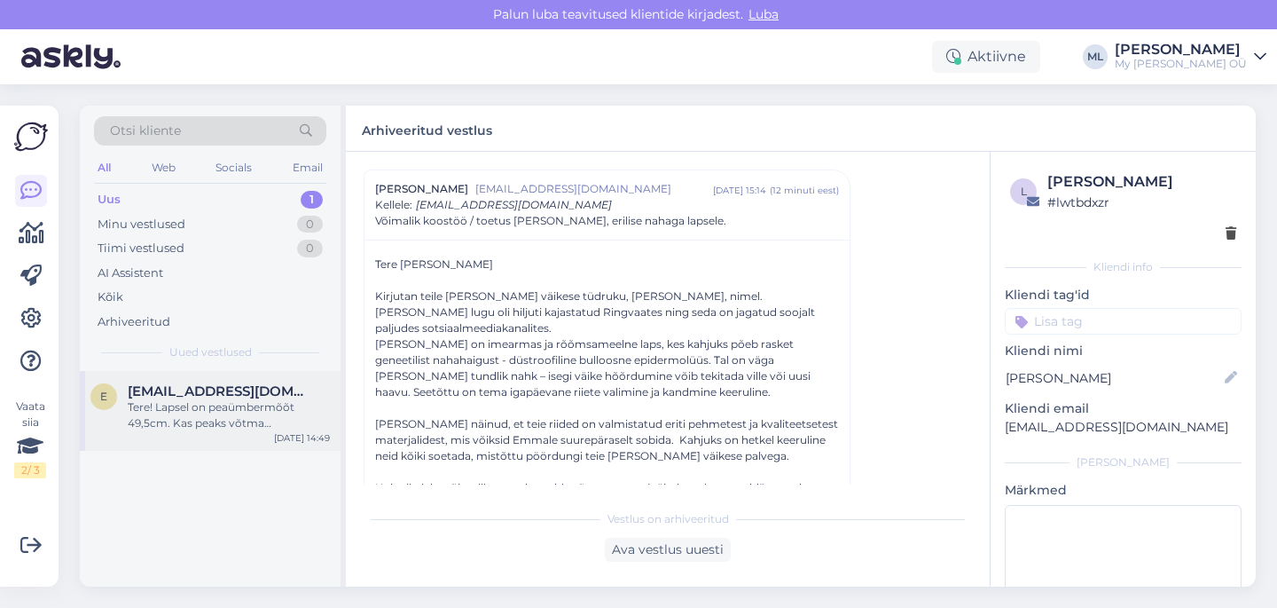
click at [184, 416] on div "Tere! Lapsel on peaümbermõõt 49,5cm. Kas peaks võtma meriinovoodriga tuukrimüts…" at bounding box center [229, 415] width 202 height 32
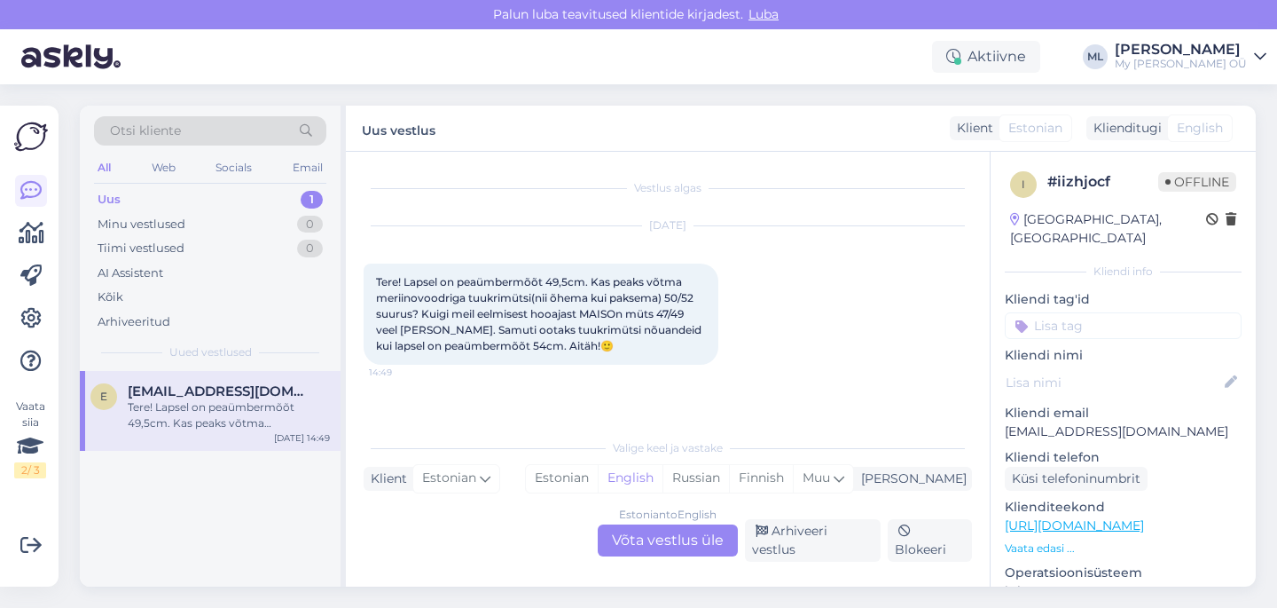
click at [608, 545] on div "Estonian to English Võta vestlus üle" at bounding box center [668, 540] width 140 height 32
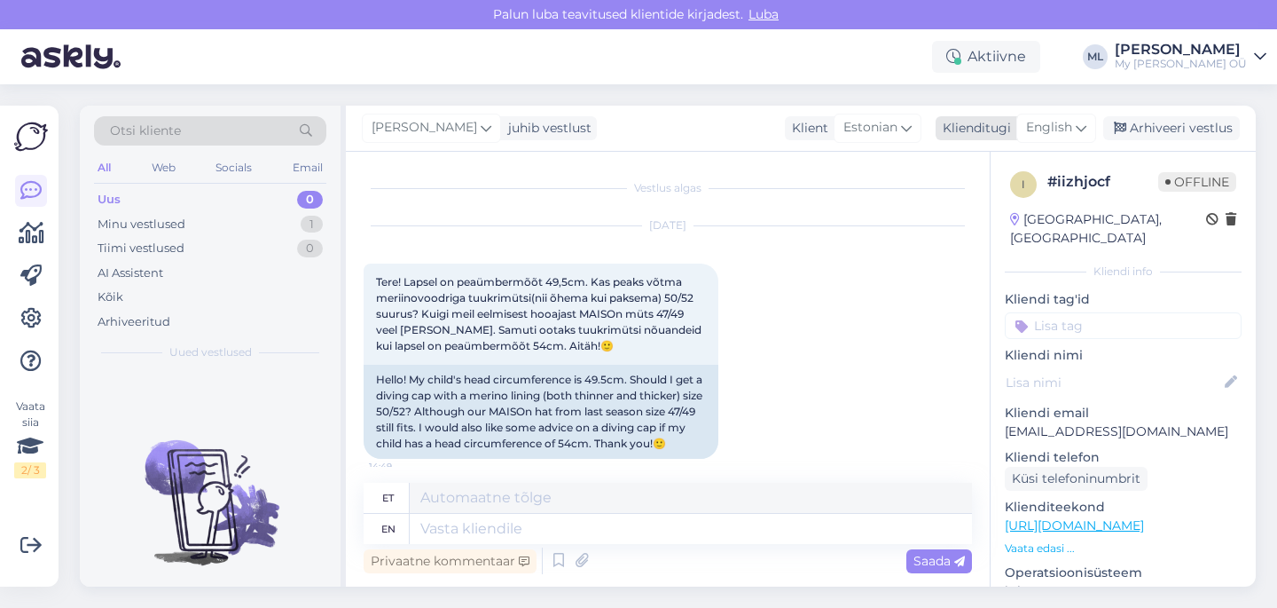
click at [1051, 129] on span "English" at bounding box center [1049, 128] width 46 height 20
type input "est"
click at [967, 200] on link "Estonian" at bounding box center [1016, 206] width 195 height 28
click at [490, 521] on textarea at bounding box center [668, 524] width 608 height 37
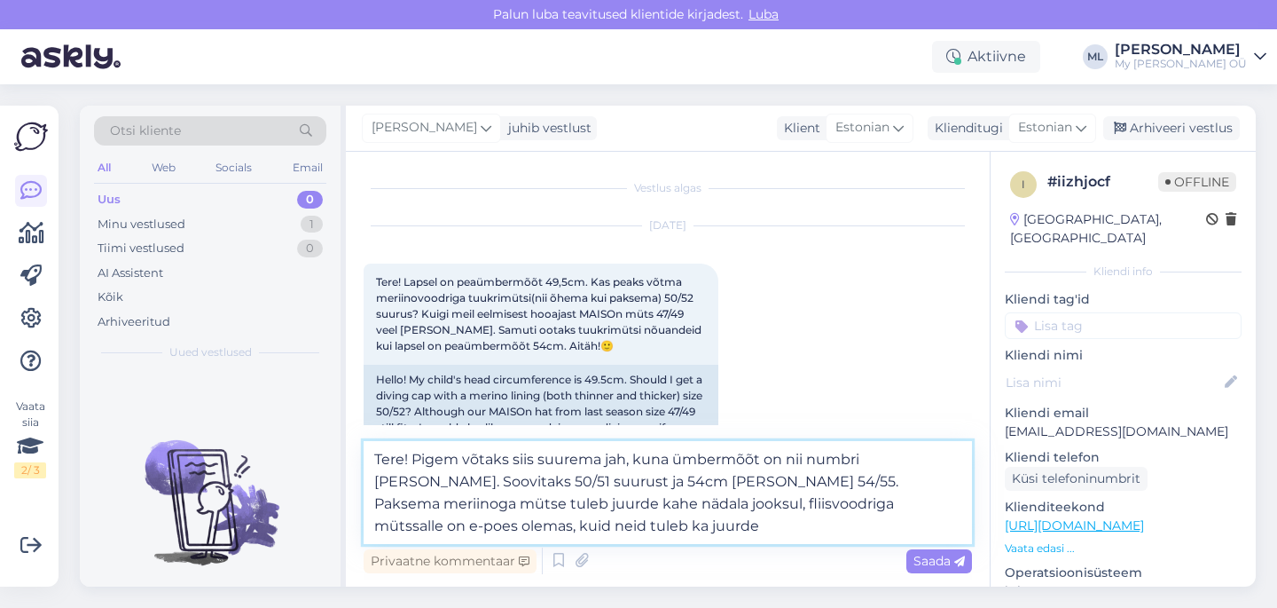
click at [545, 530] on textarea "Tere! Pigem võtaks siis suurema jah, kuna ümbermõõt on nii numbri [PERSON_NAME]…" at bounding box center [668, 492] width 608 height 103
click at [669, 454] on textarea "Tere! Pigem võtaks siis suurema jah, kuna ümbermõõt on nii numbri [PERSON_NAME]…" at bounding box center [668, 492] width 608 height 103
type textarea "Tere! Pigem võtaks siis suurema jah, kuna pea ümbermõõt on nii numbri [PERSON_N…"
click at [935, 567] on span "Saada" at bounding box center [938, 561] width 51 height 16
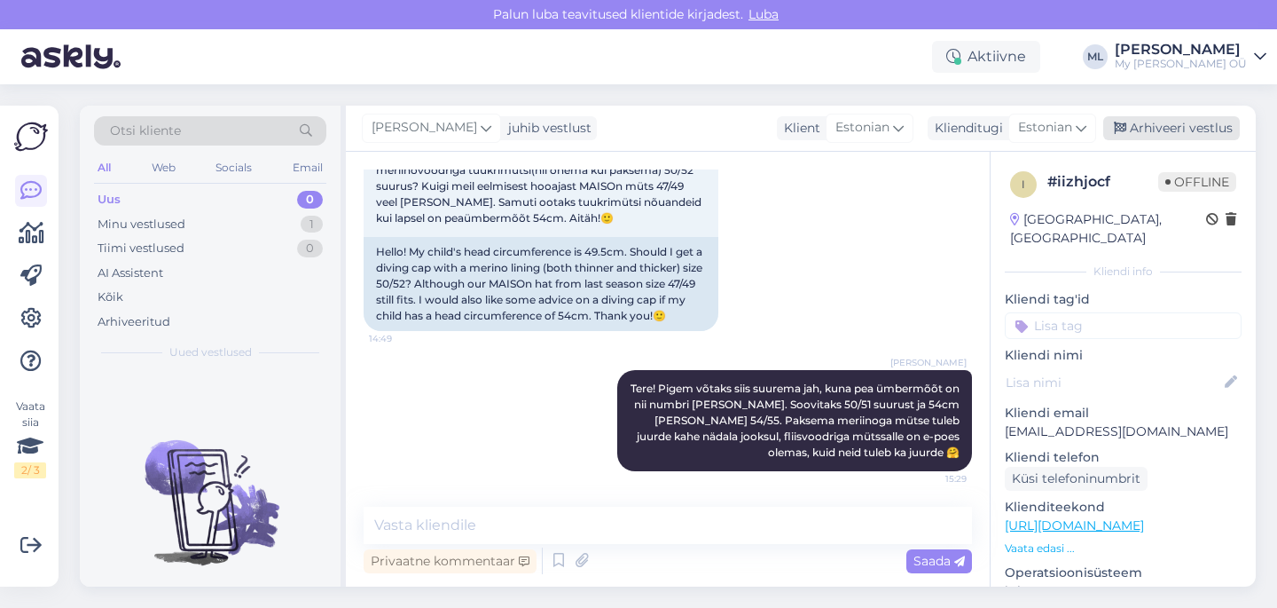
click at [1171, 129] on div "Arhiveeri vestlus" at bounding box center [1171, 128] width 137 height 24
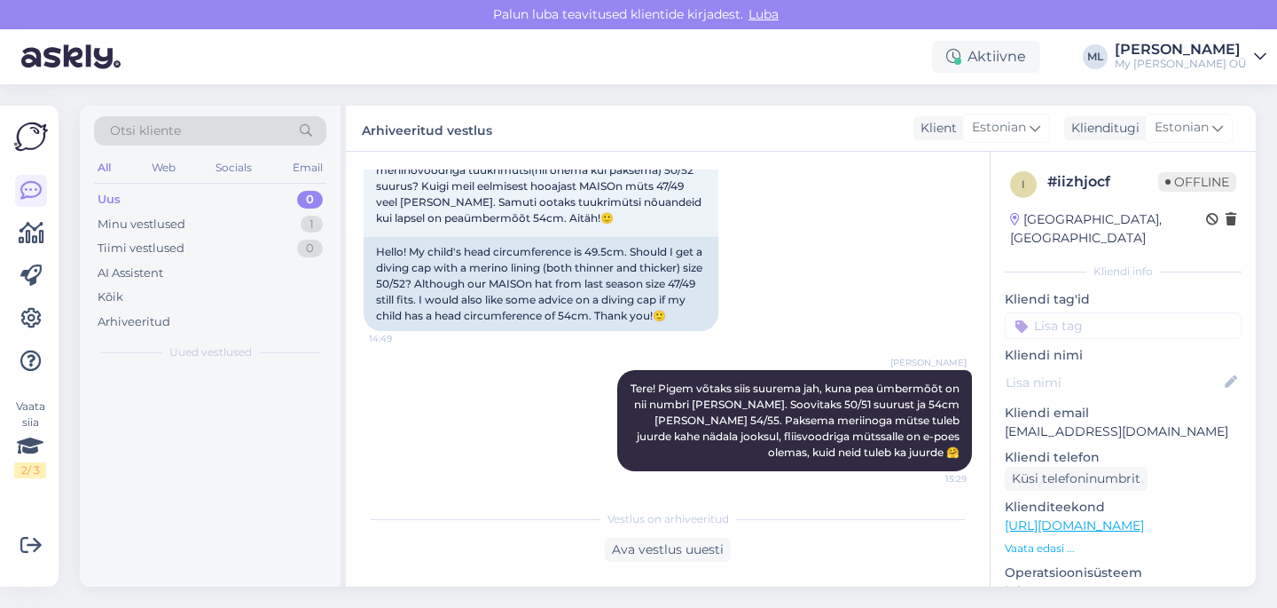
scroll to position [134, 0]
